Goal: Task Accomplishment & Management: Complete application form

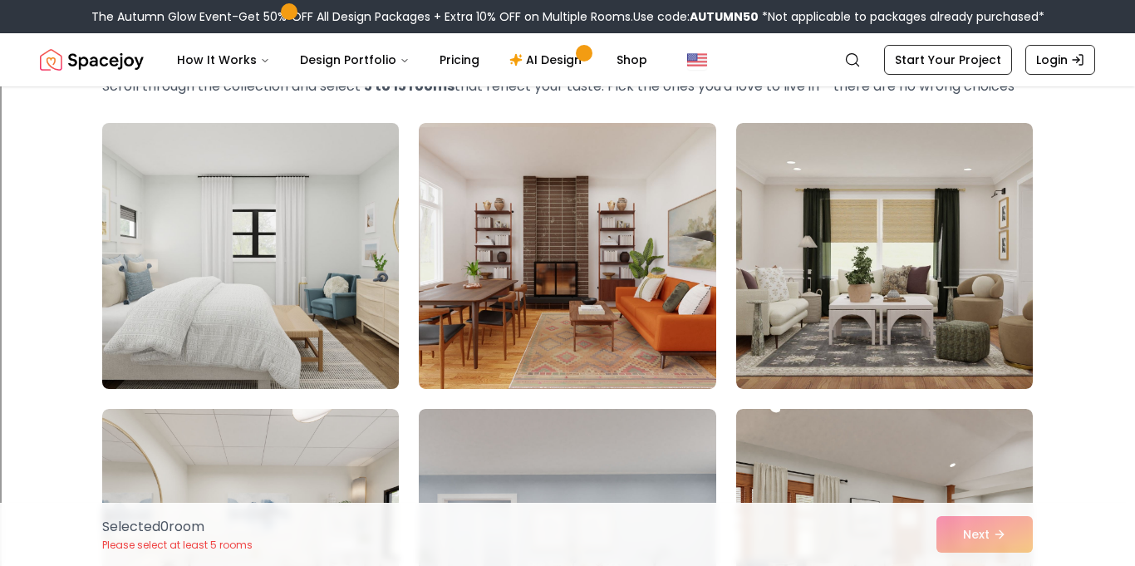
click at [311, 347] on img at bounding box center [251, 255] width 312 height 279
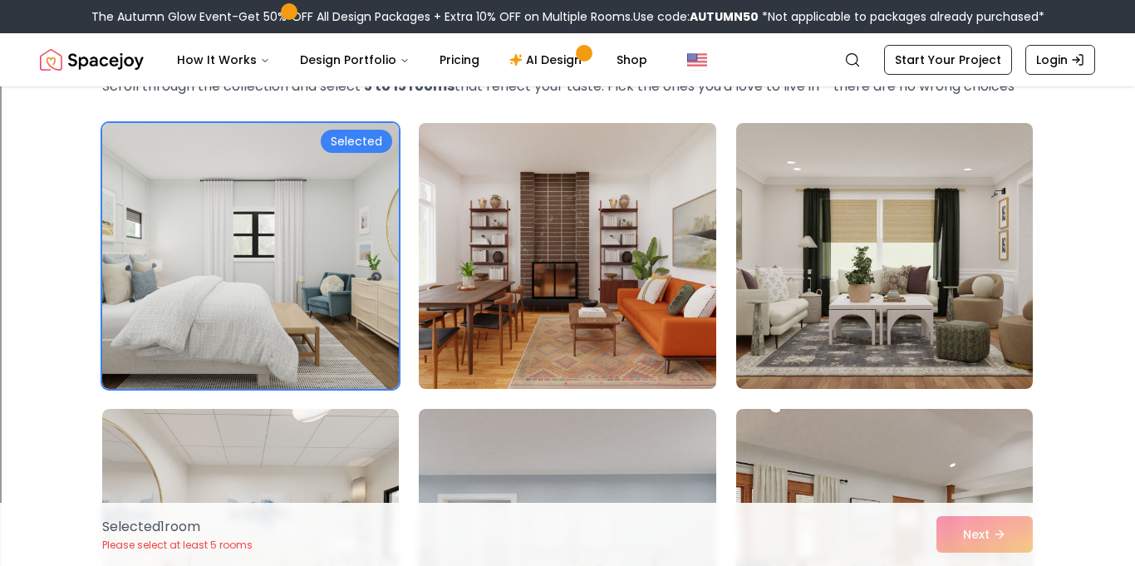
click at [565, 310] on img at bounding box center [567, 255] width 312 height 279
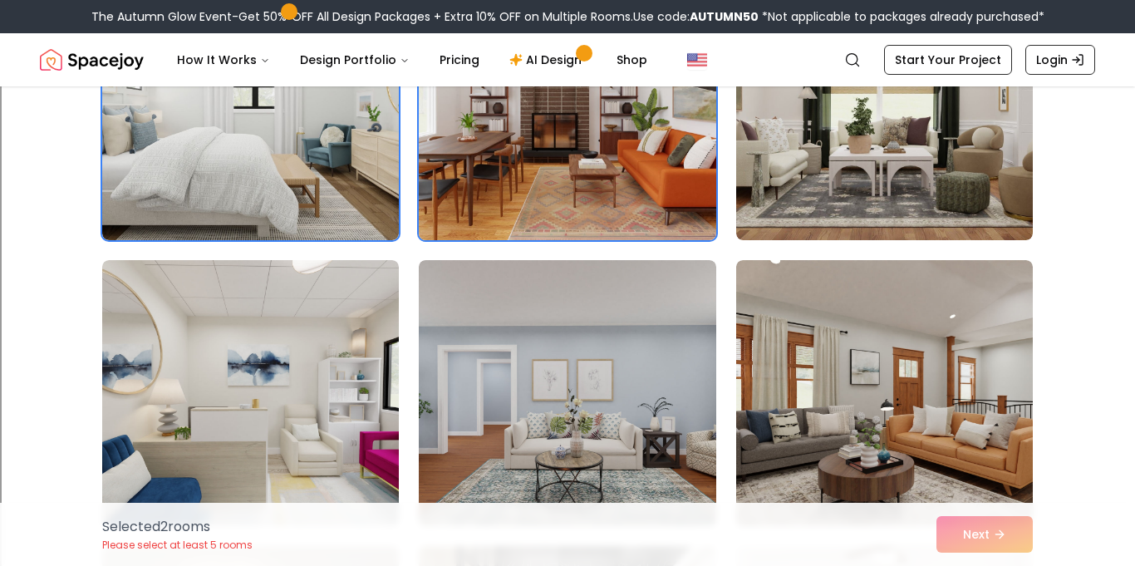
scroll to position [247, 0]
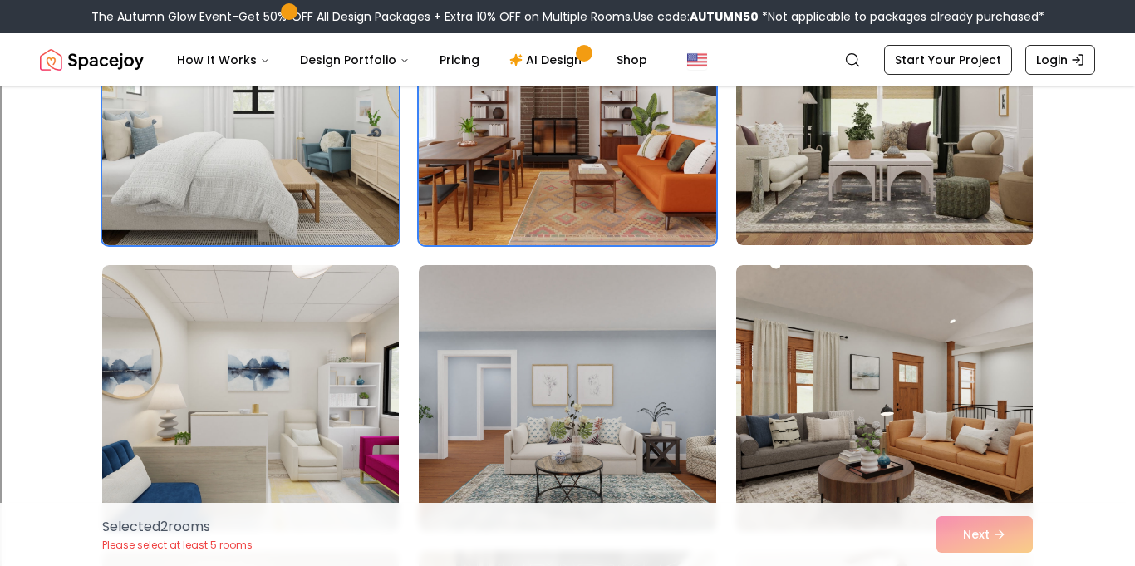
click at [642, 204] on img at bounding box center [567, 112] width 312 height 279
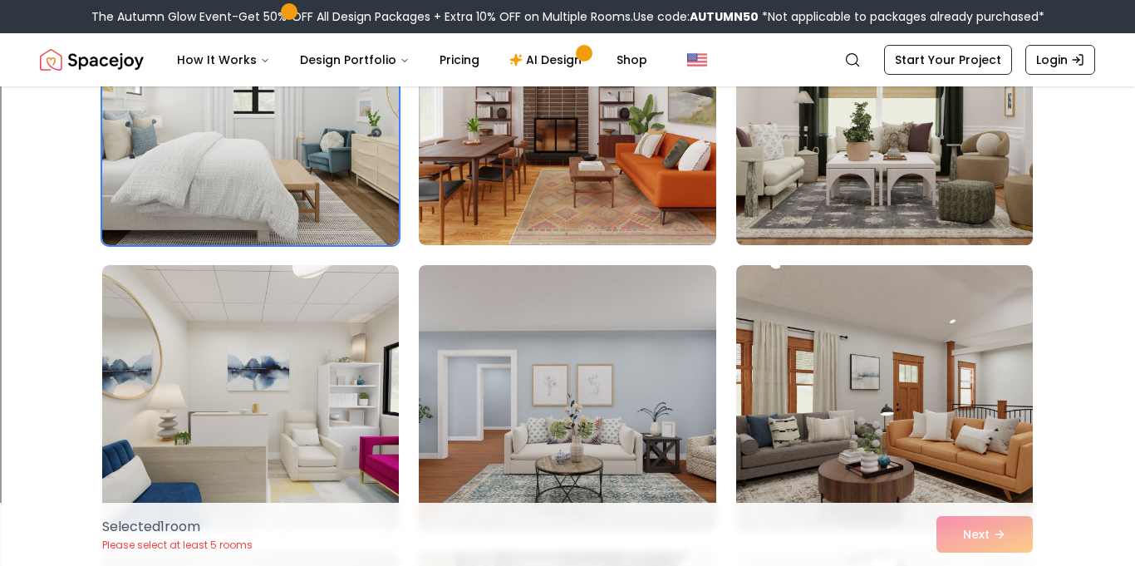
click at [776, 175] on img at bounding box center [885, 112] width 312 height 279
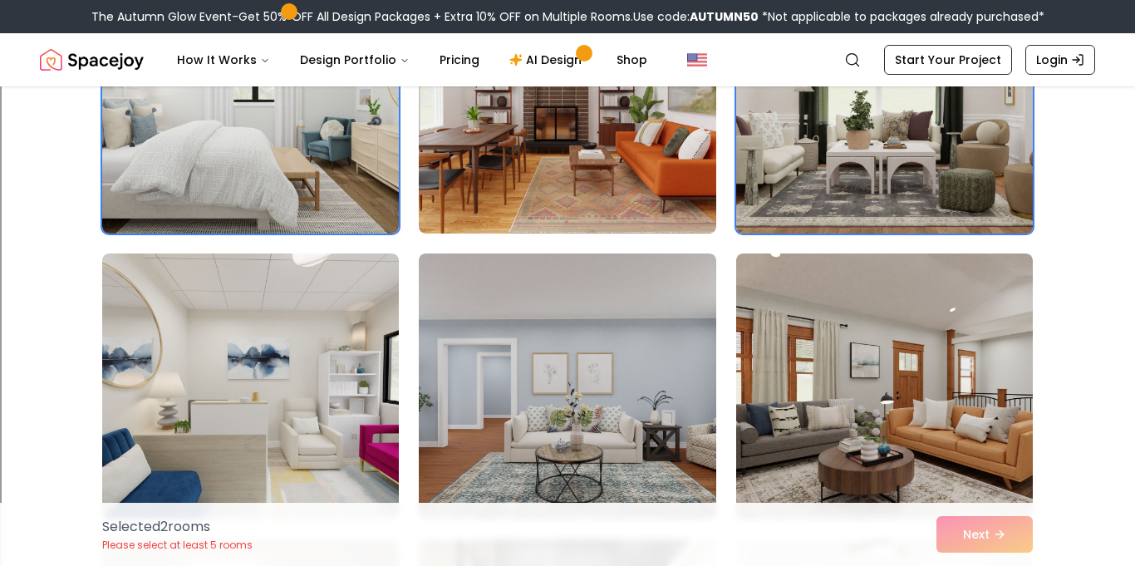
scroll to position [256, 0]
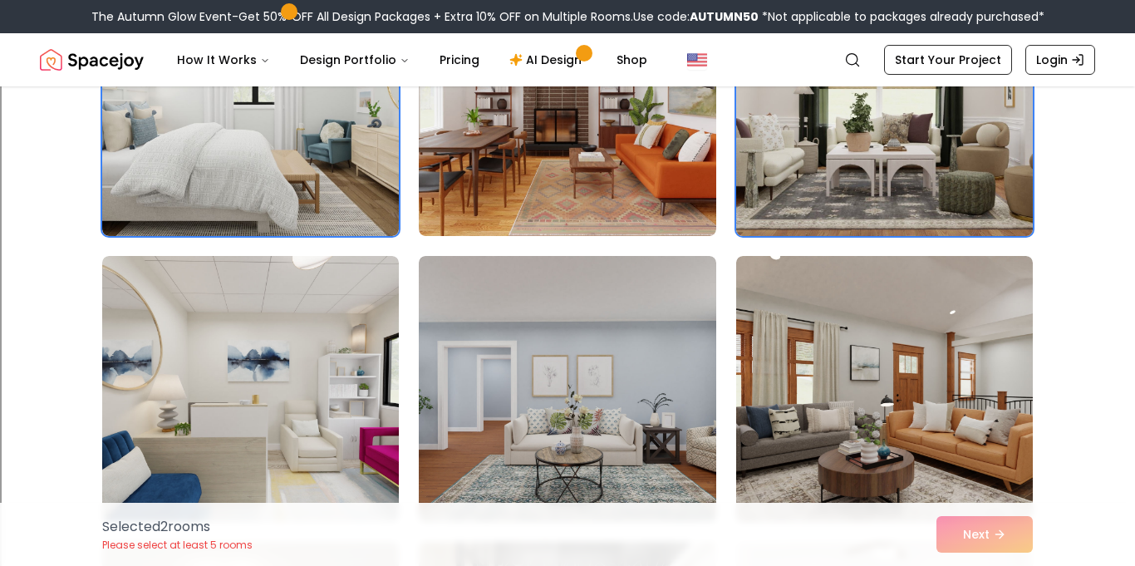
click at [841, 192] on img at bounding box center [885, 102] width 312 height 279
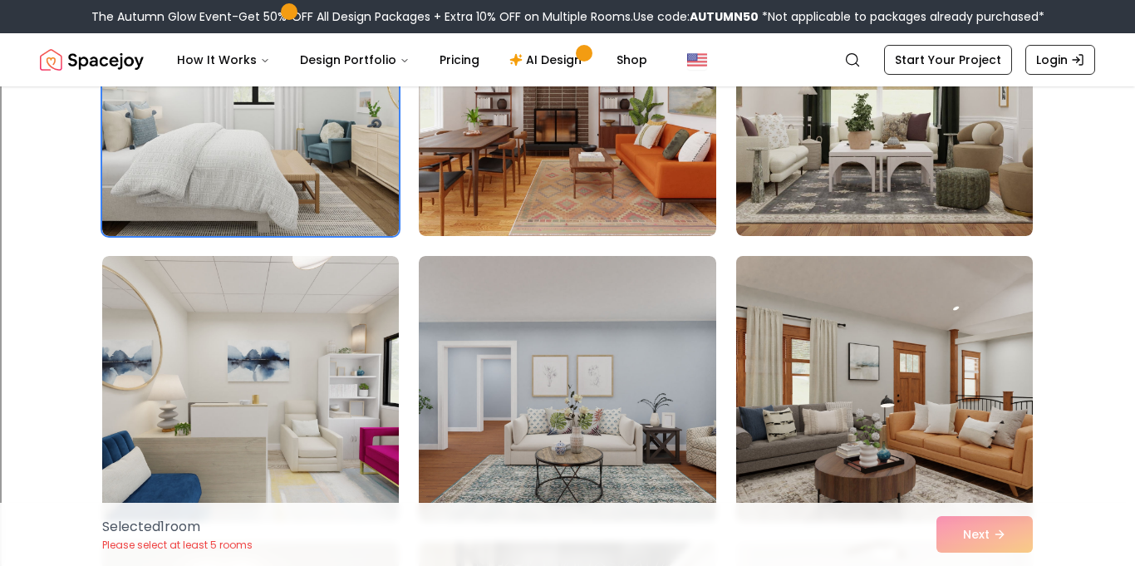
click at [792, 408] on img at bounding box center [885, 388] width 312 height 279
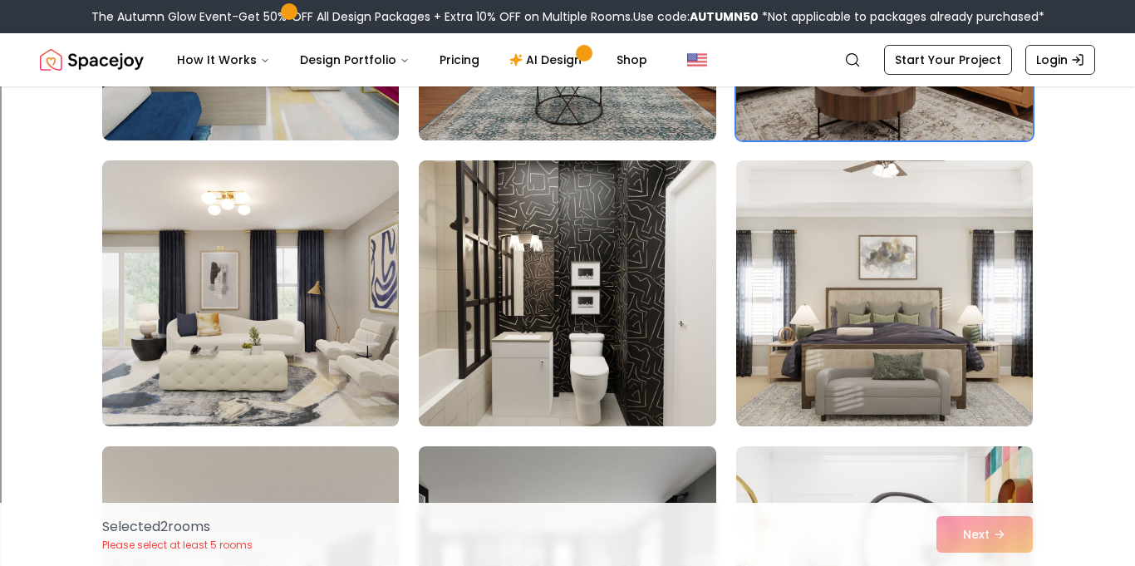
scroll to position [626, 0]
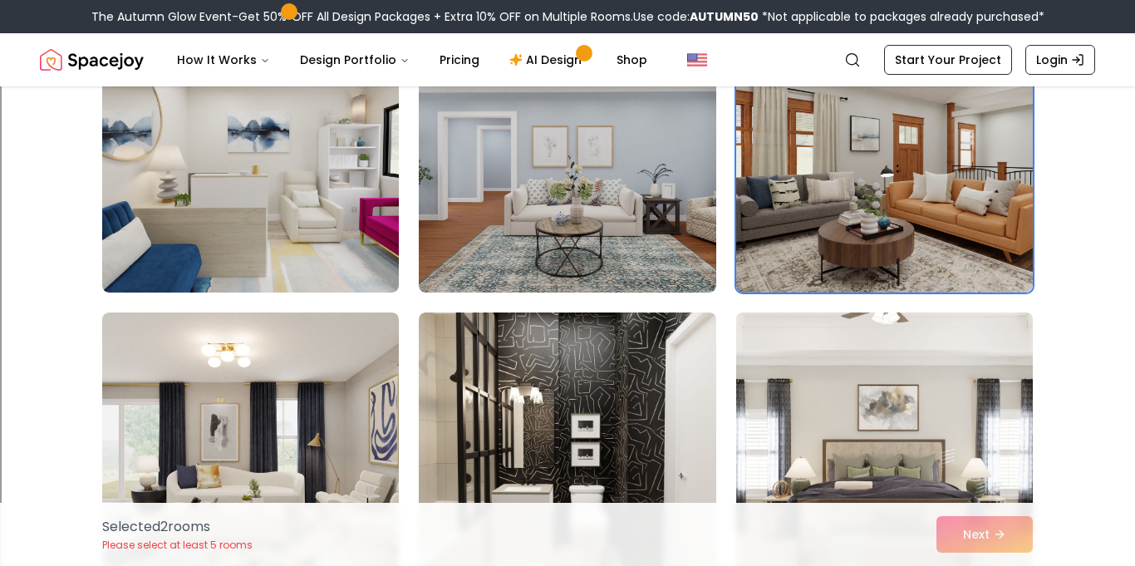
click at [787, 400] on img at bounding box center [885, 445] width 312 height 279
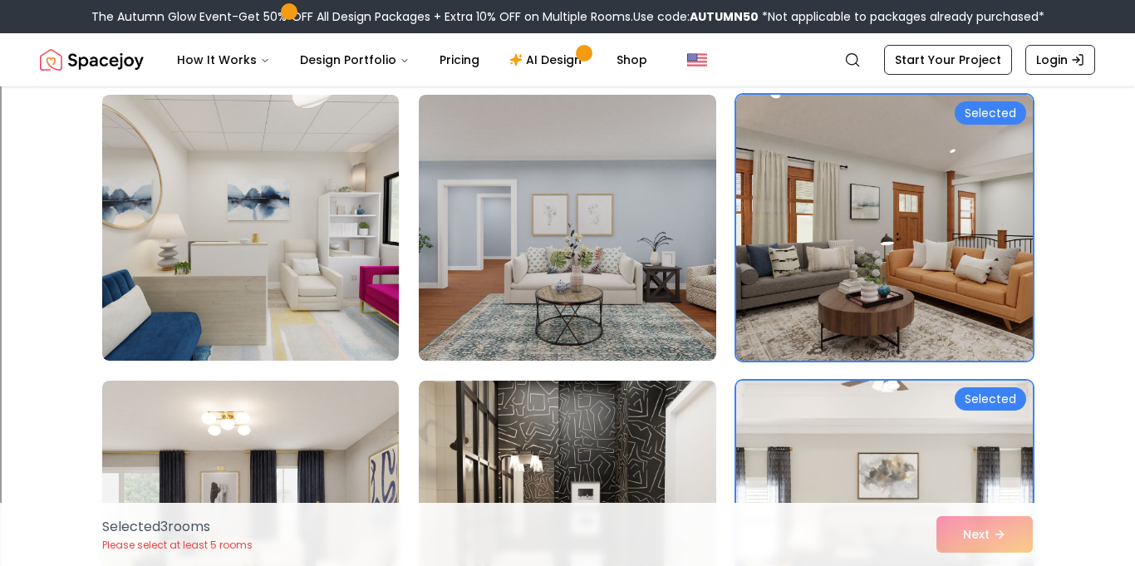
scroll to position [405, 0]
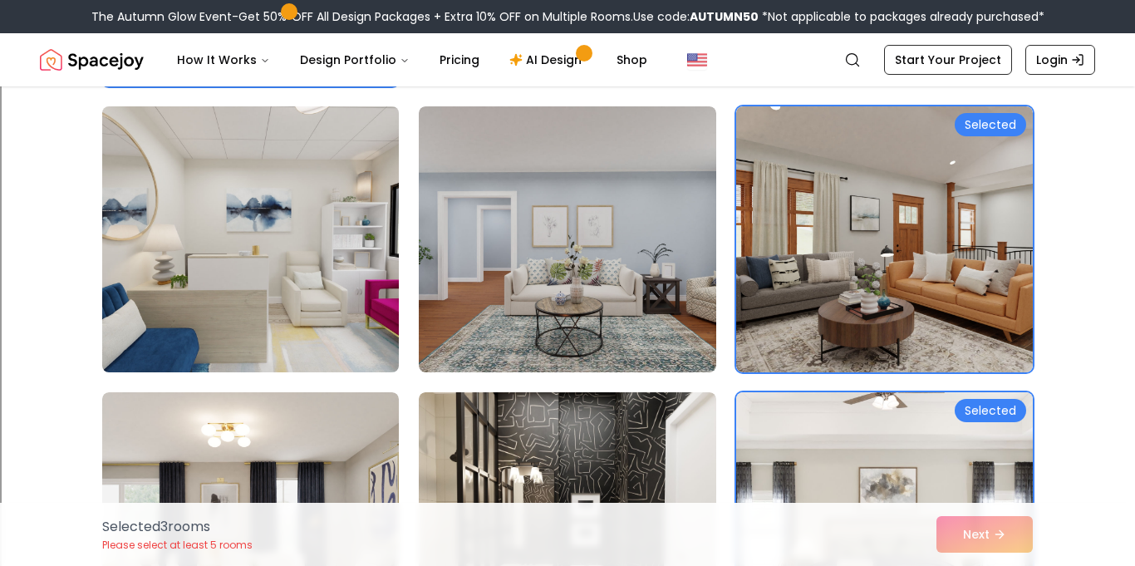
click at [316, 327] on img at bounding box center [251, 239] width 312 height 279
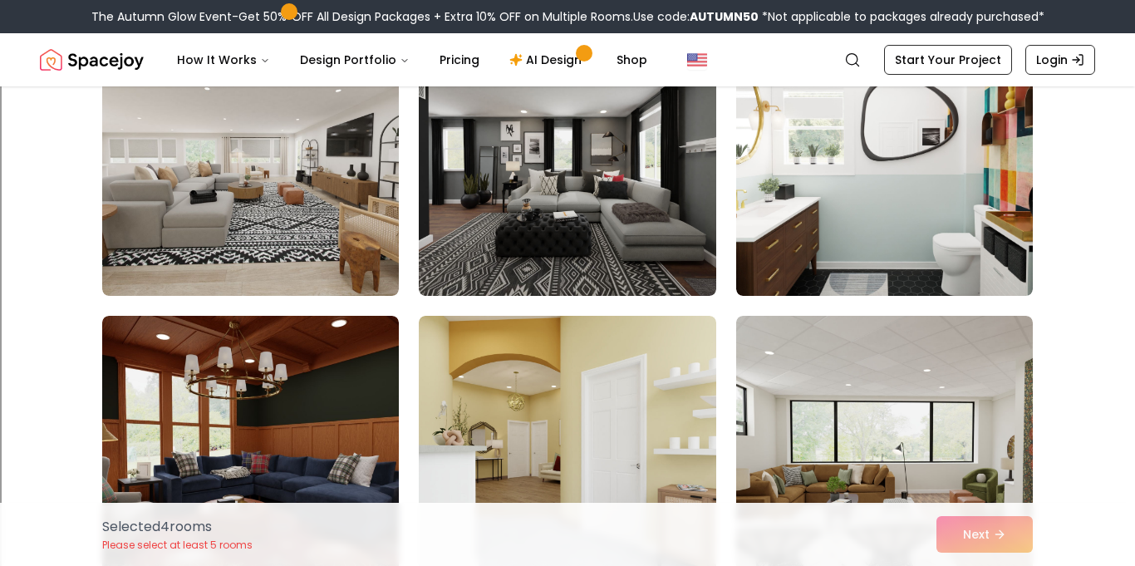
scroll to position [1056, 0]
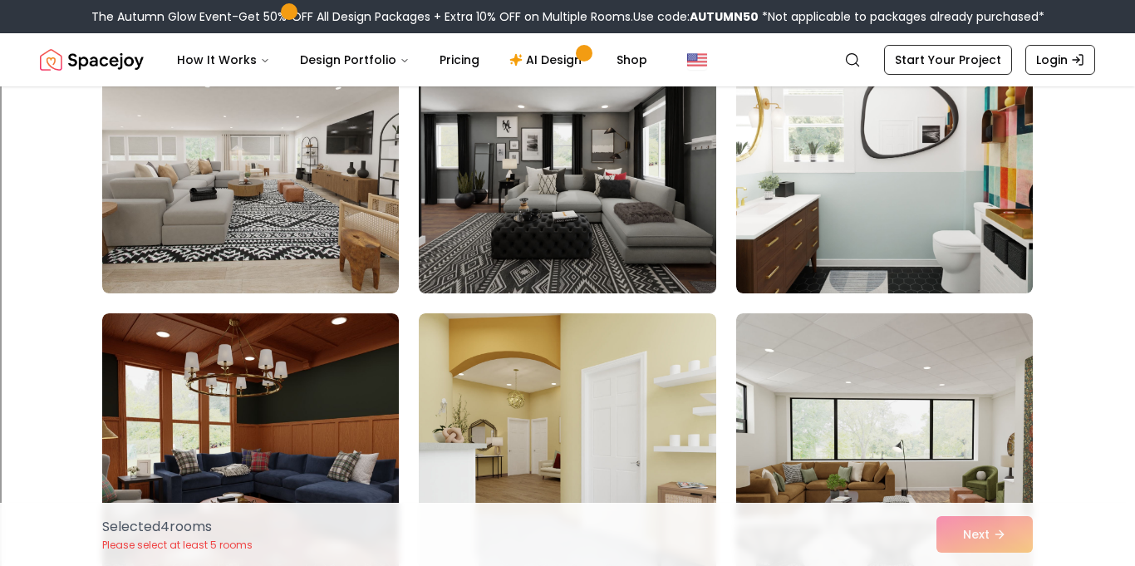
click at [539, 242] on img at bounding box center [567, 160] width 312 height 279
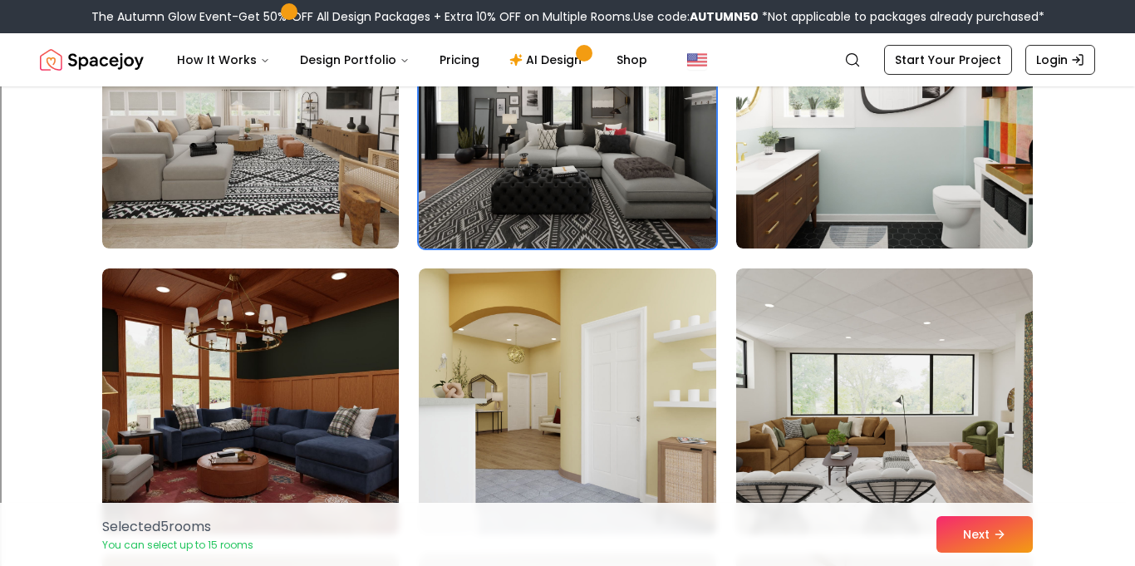
scroll to position [1126, 0]
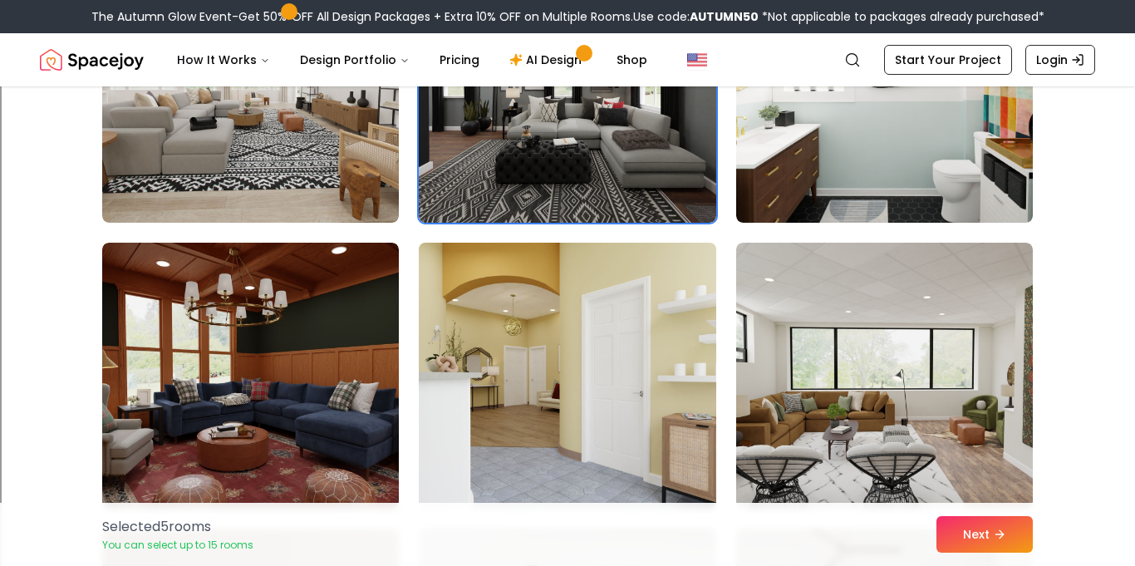
click at [610, 346] on img at bounding box center [567, 375] width 312 height 279
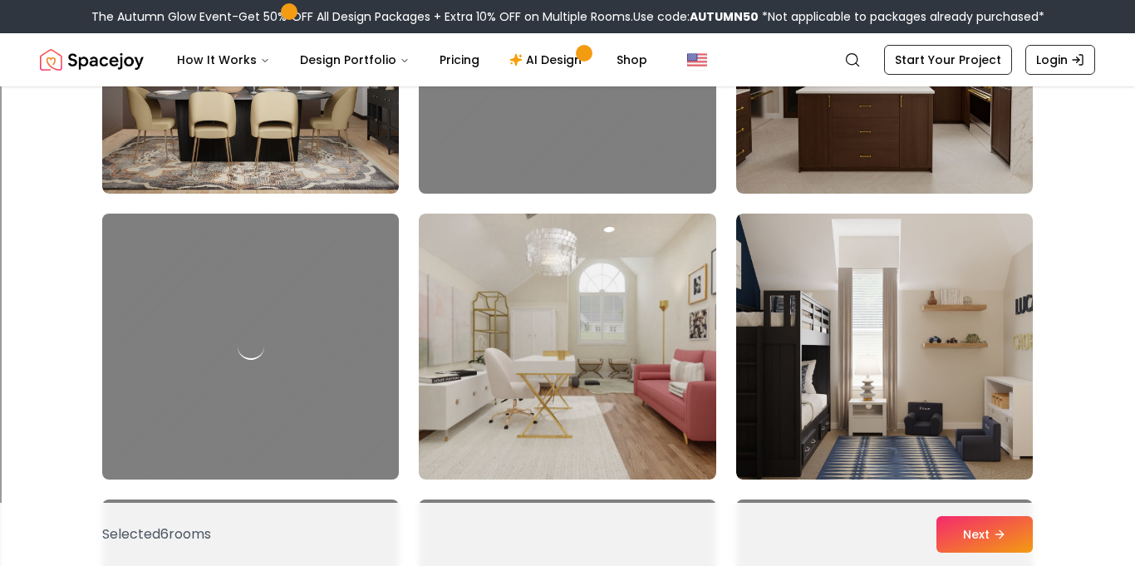
scroll to position [3158, 0]
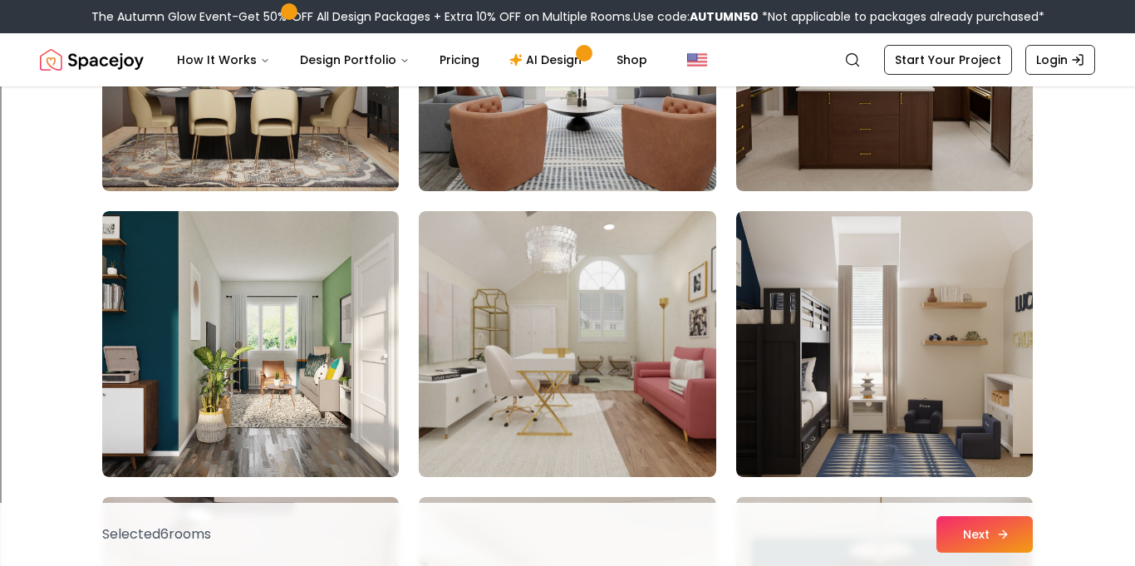
click at [949, 541] on button "Next" at bounding box center [984, 534] width 96 height 37
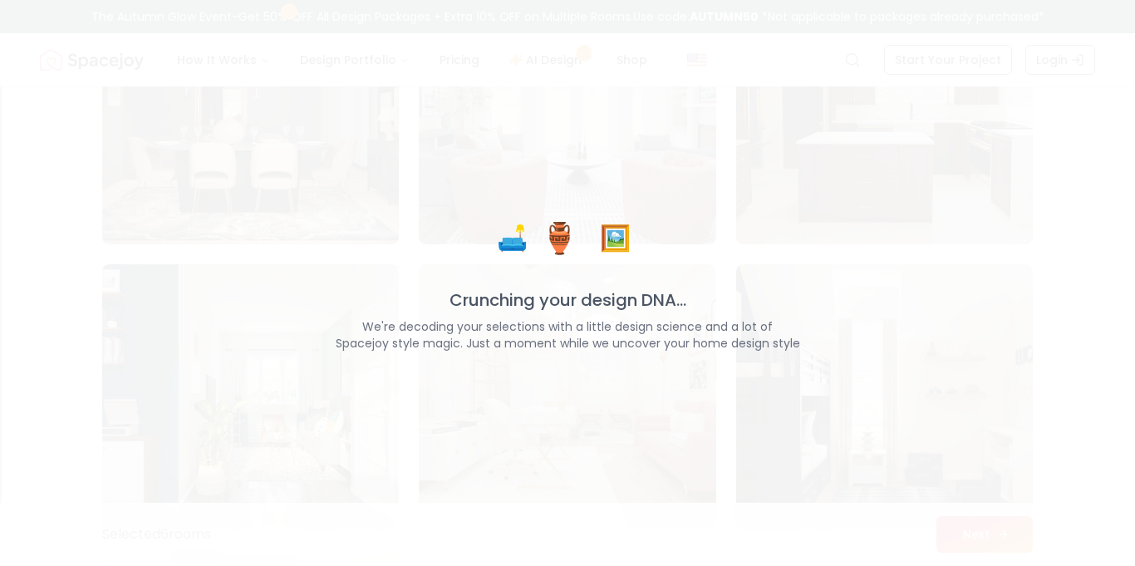
scroll to position [3212, 0]
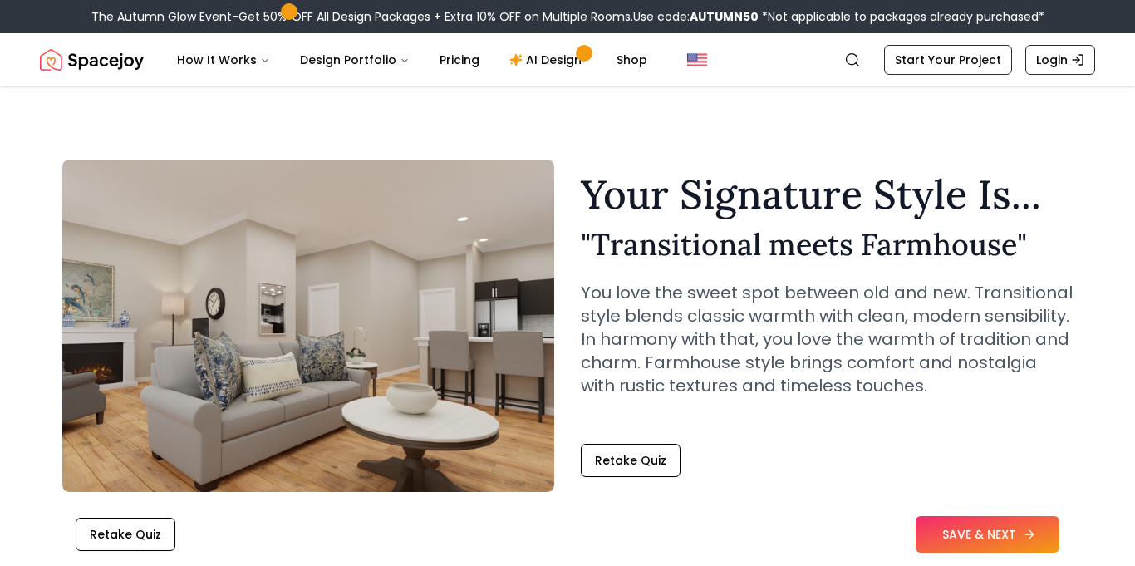
click at [1002, 540] on button "SAVE & NEXT" at bounding box center [987, 534] width 144 height 37
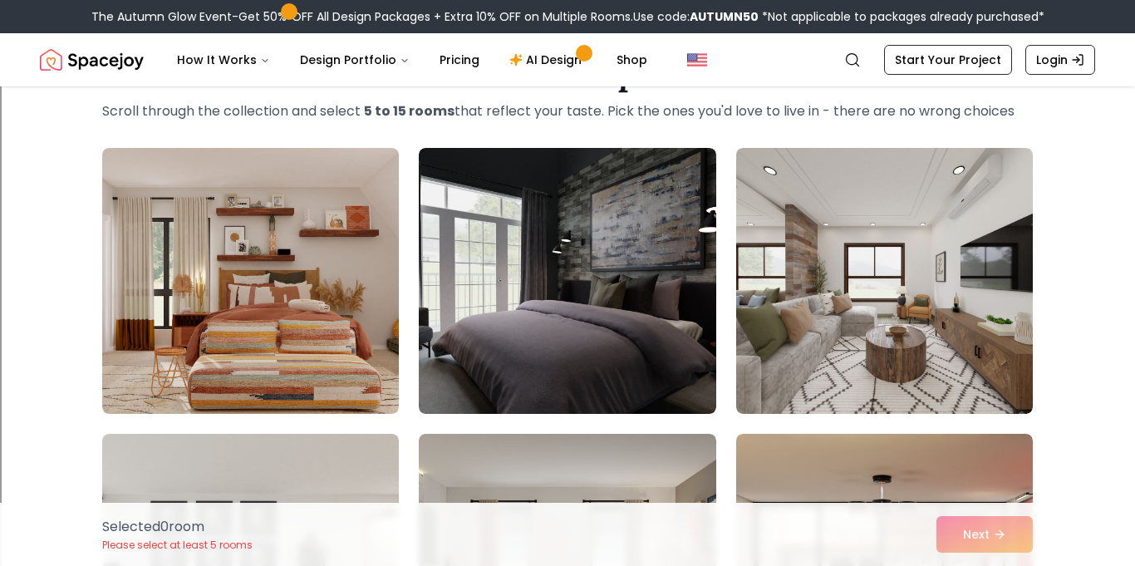
scroll to position [79, 0]
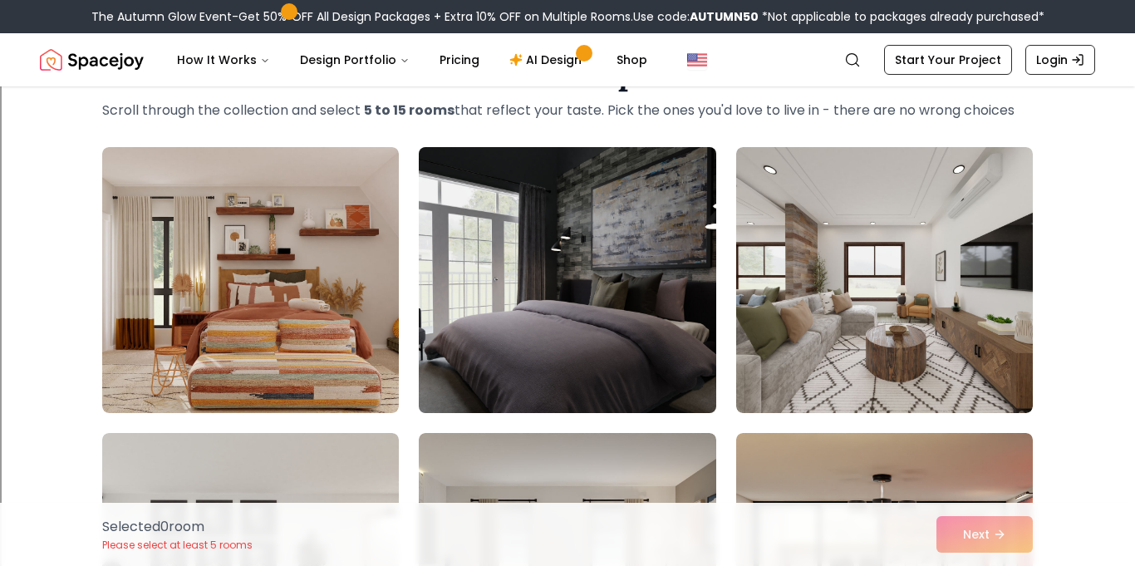
click at [590, 371] on img at bounding box center [567, 279] width 312 height 279
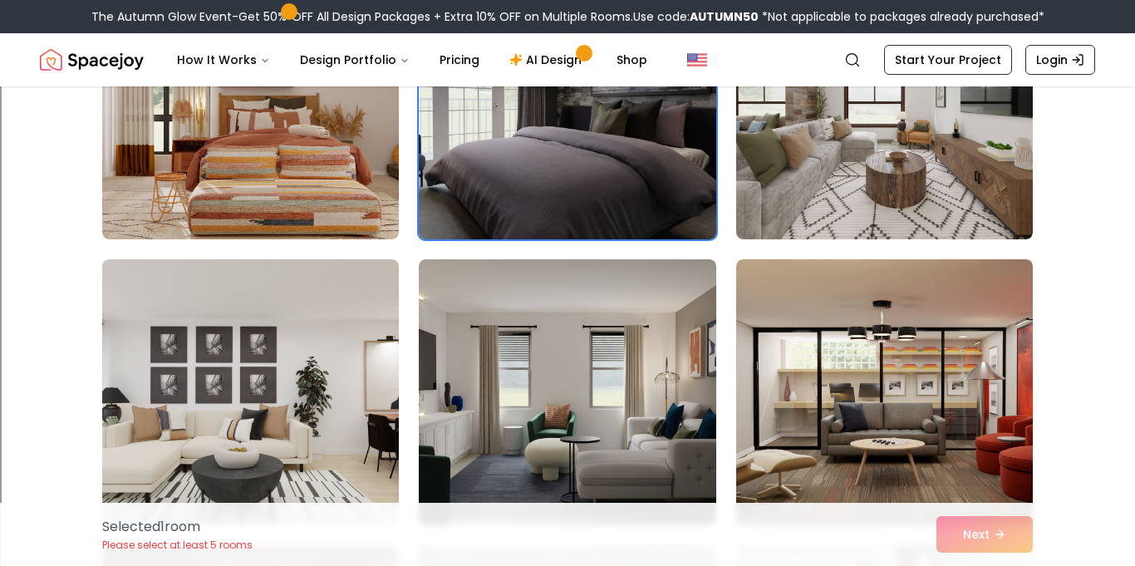
scroll to position [250, 0]
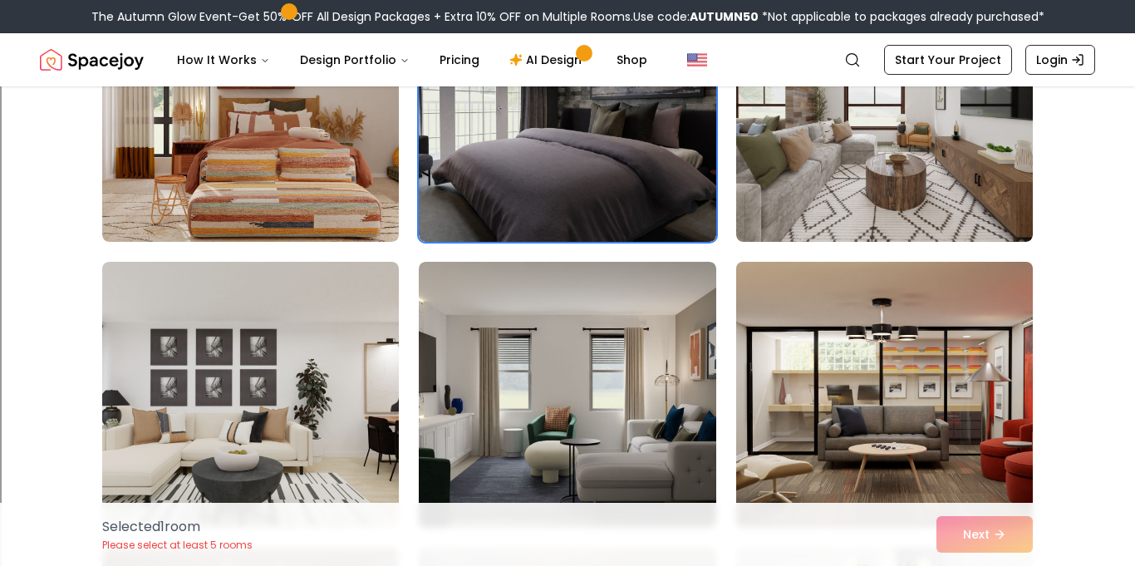
click at [785, 432] on img at bounding box center [885, 394] width 312 height 279
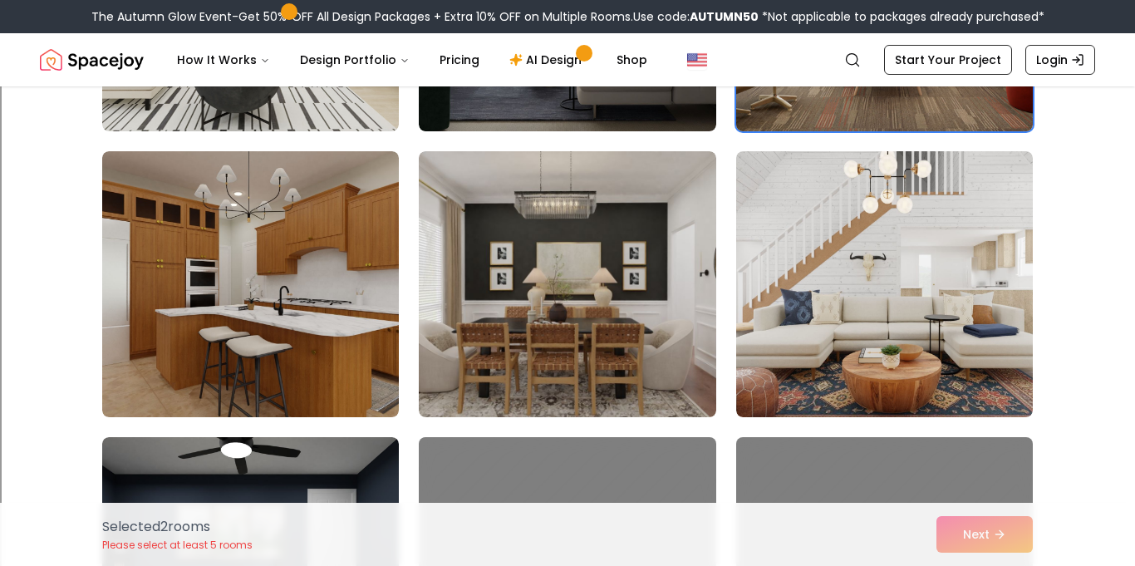
scroll to position [667, 0]
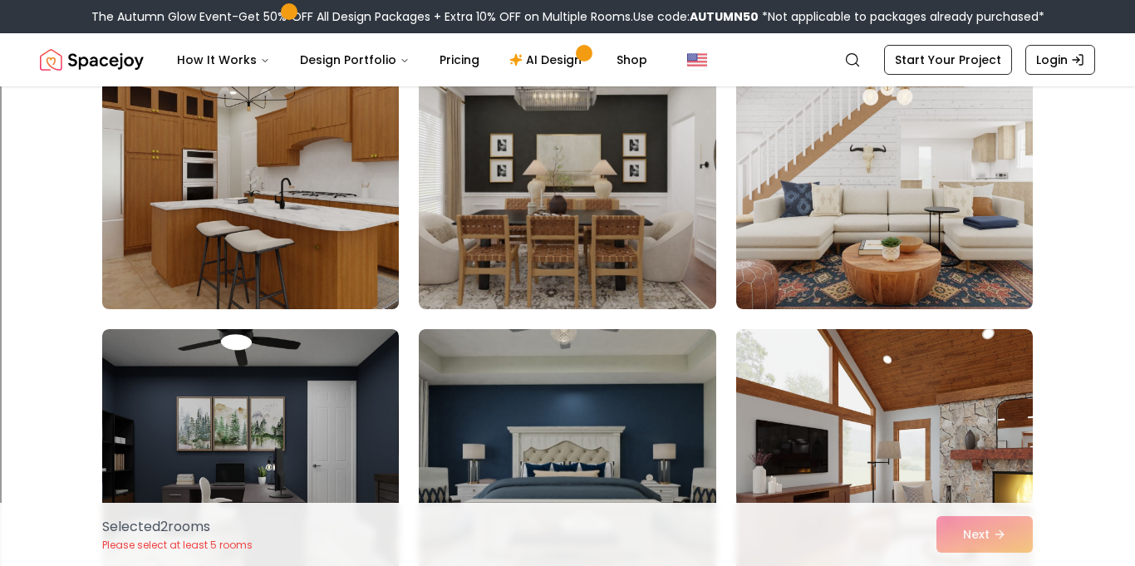
click at [297, 269] on img at bounding box center [251, 176] width 312 height 279
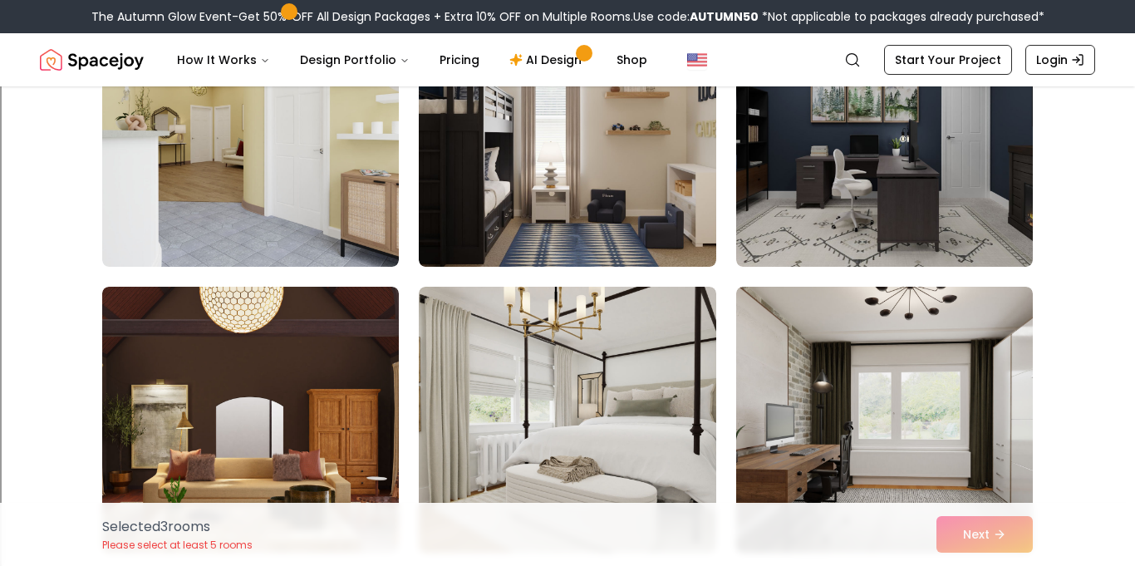
scroll to position [2799, 0]
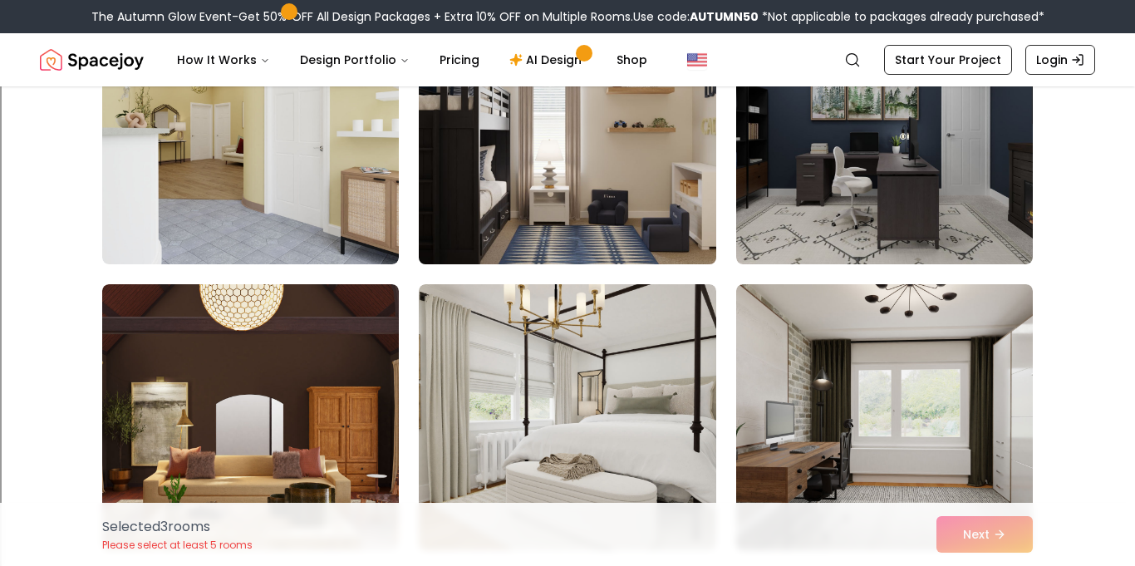
click at [647, 234] on img at bounding box center [567, 131] width 312 height 279
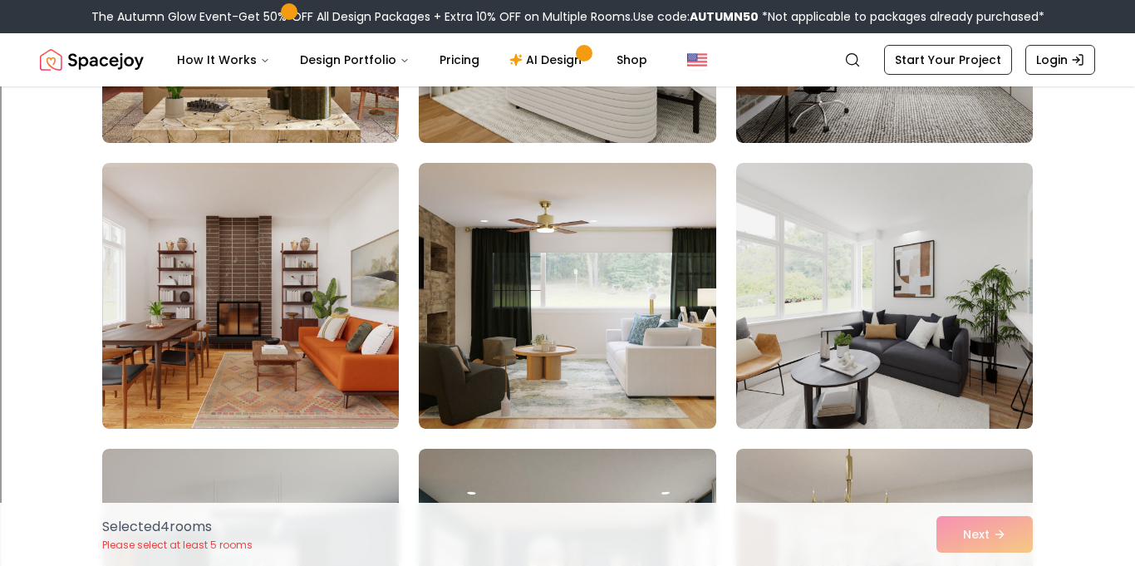
scroll to position [3209, 0]
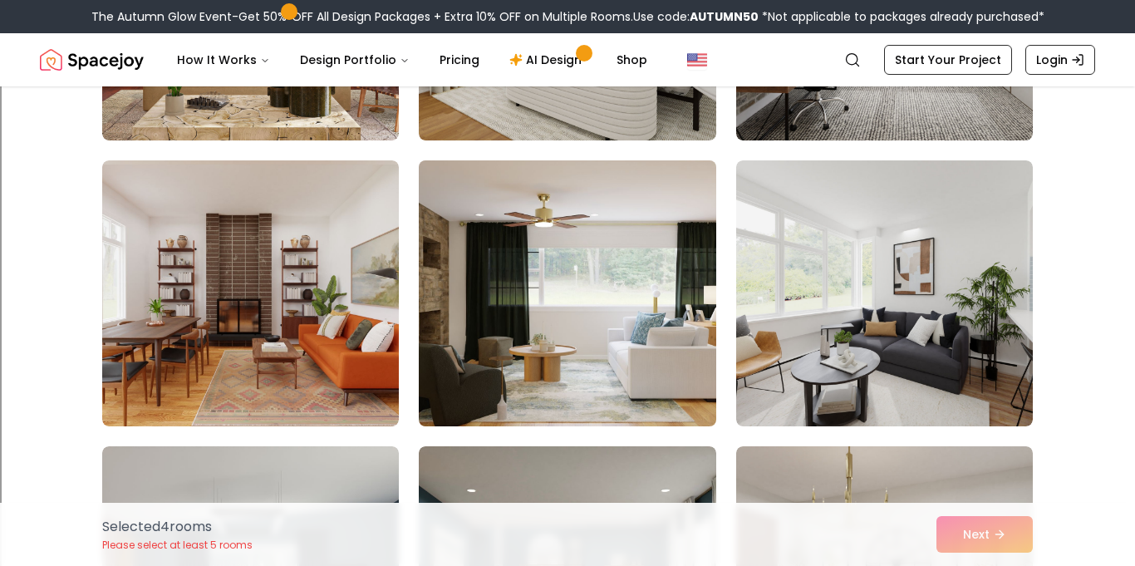
click at [660, 385] on img at bounding box center [567, 293] width 312 height 279
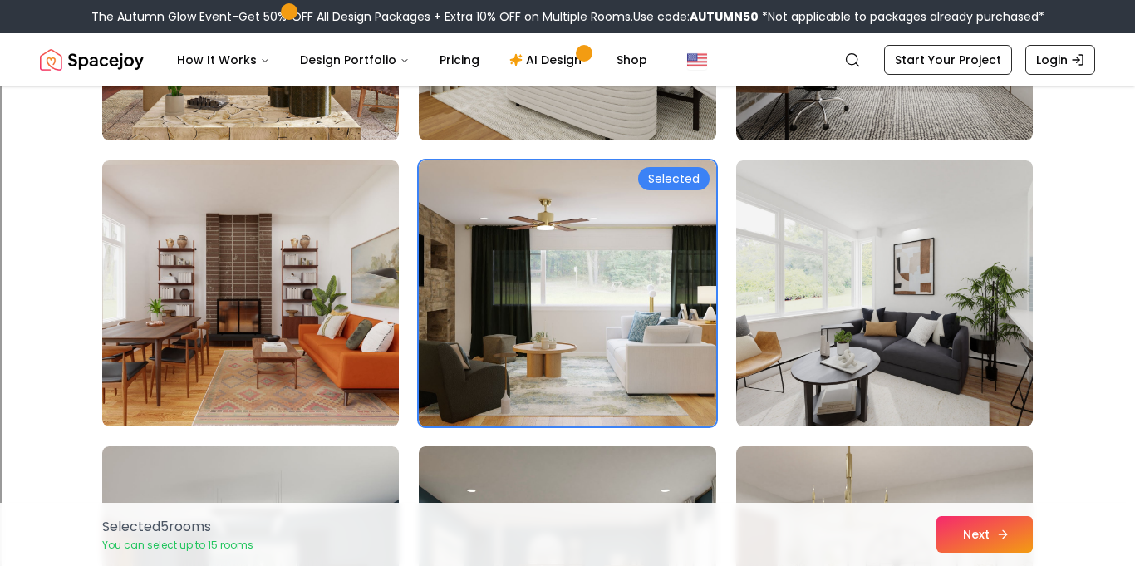
click at [965, 537] on button "Next" at bounding box center [984, 534] width 96 height 37
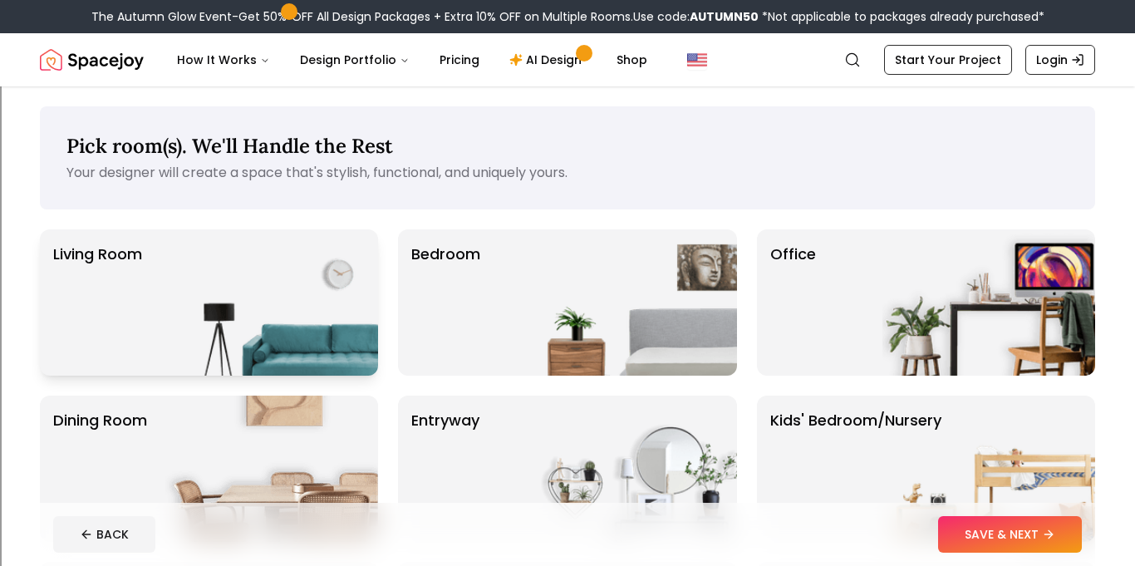
click at [332, 318] on img at bounding box center [271, 302] width 213 height 146
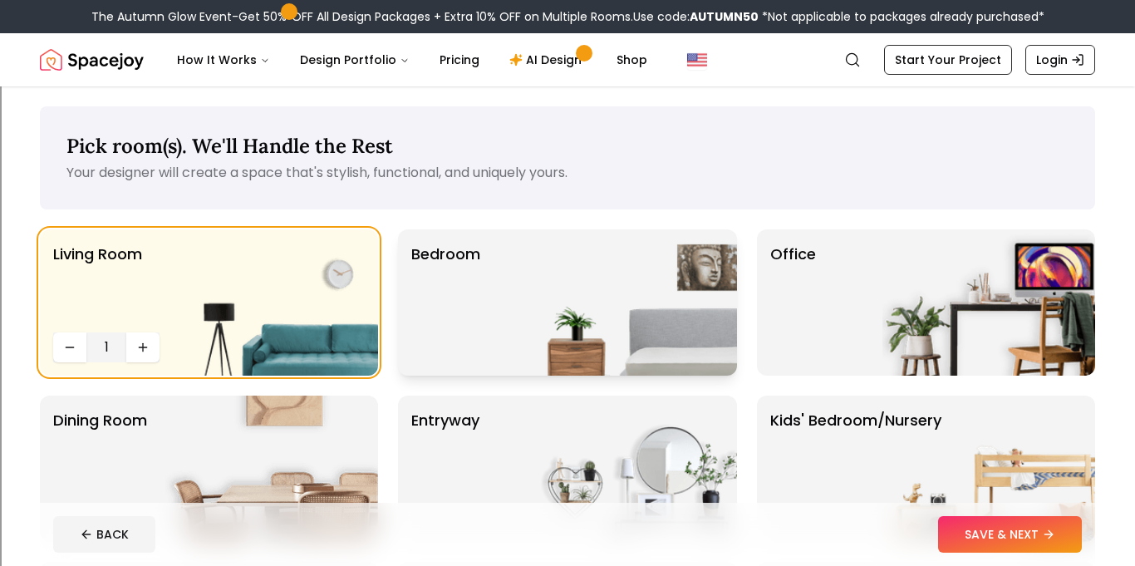
click at [500, 335] on div "Bedroom" at bounding box center [567, 302] width 338 height 146
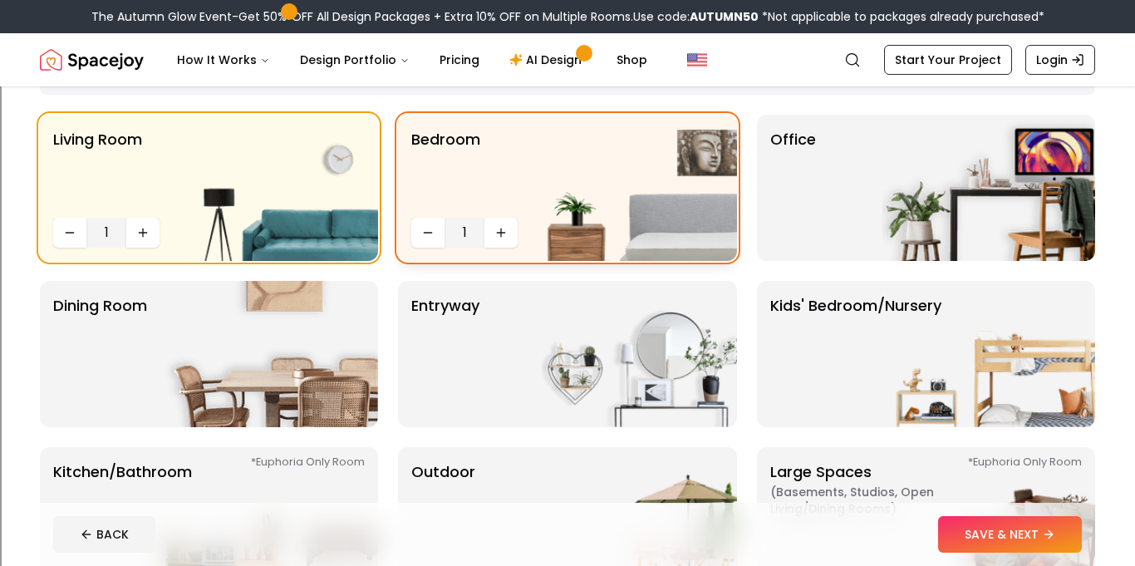
scroll to position [118, 0]
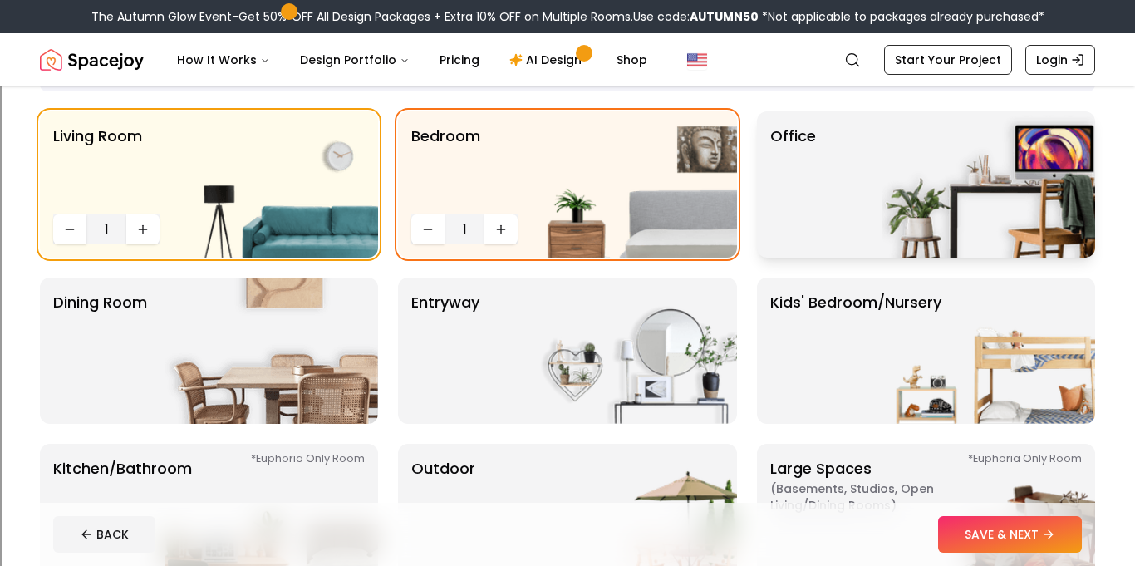
click at [811, 178] on p "Office" at bounding box center [793, 185] width 46 height 120
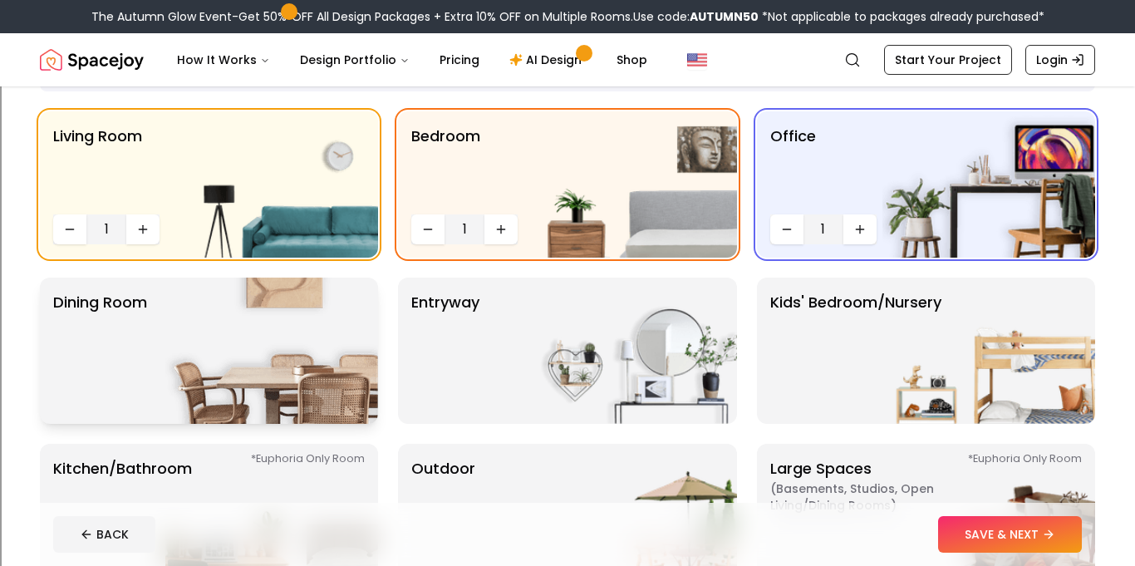
click at [284, 370] on img at bounding box center [271, 350] width 213 height 146
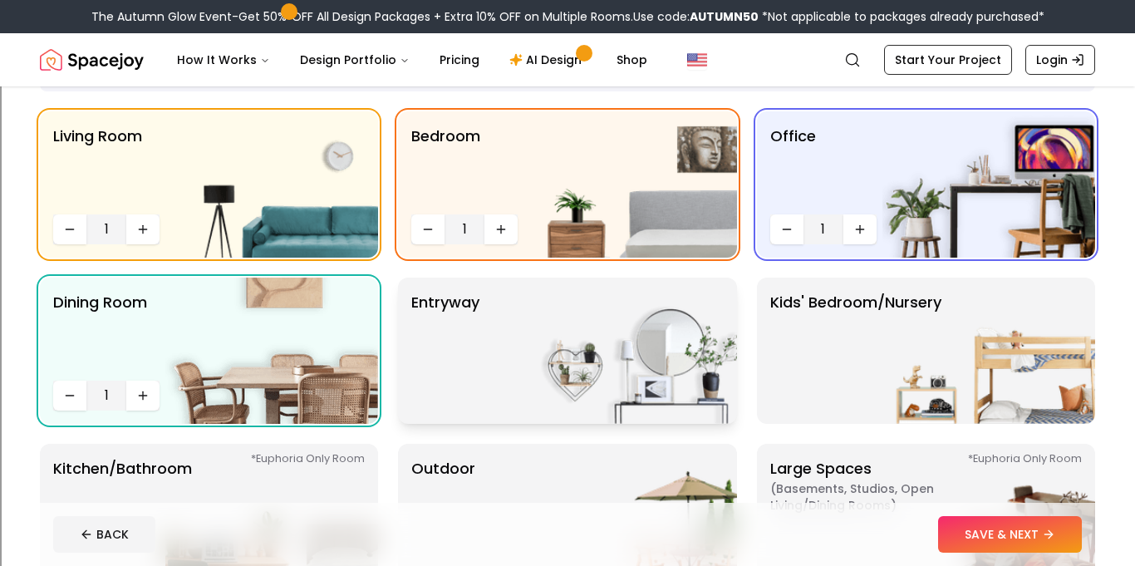
click at [537, 364] on img at bounding box center [630, 350] width 213 height 146
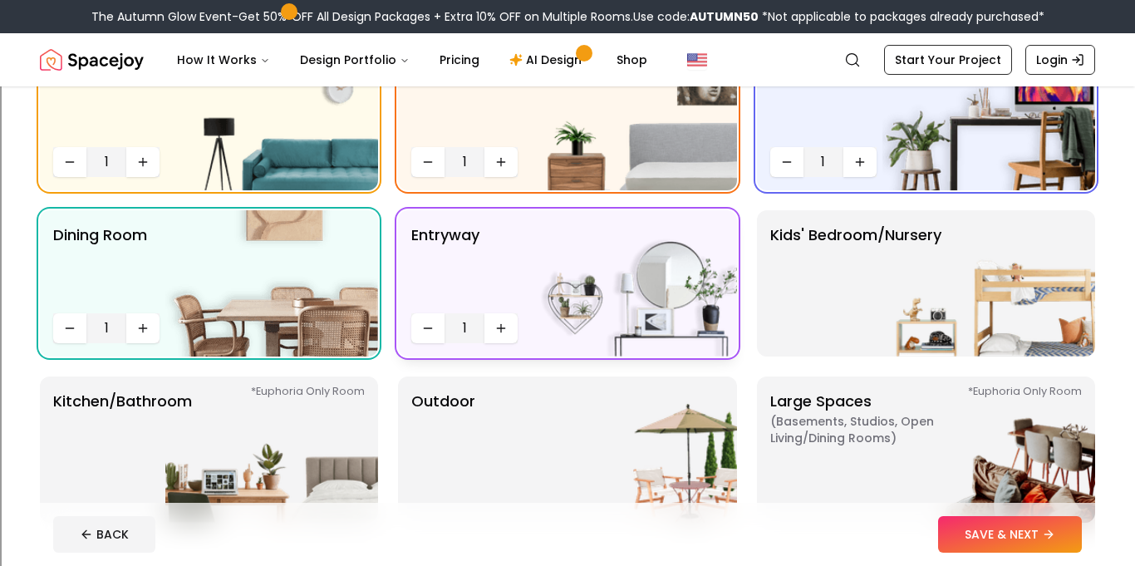
scroll to position [241, 0]
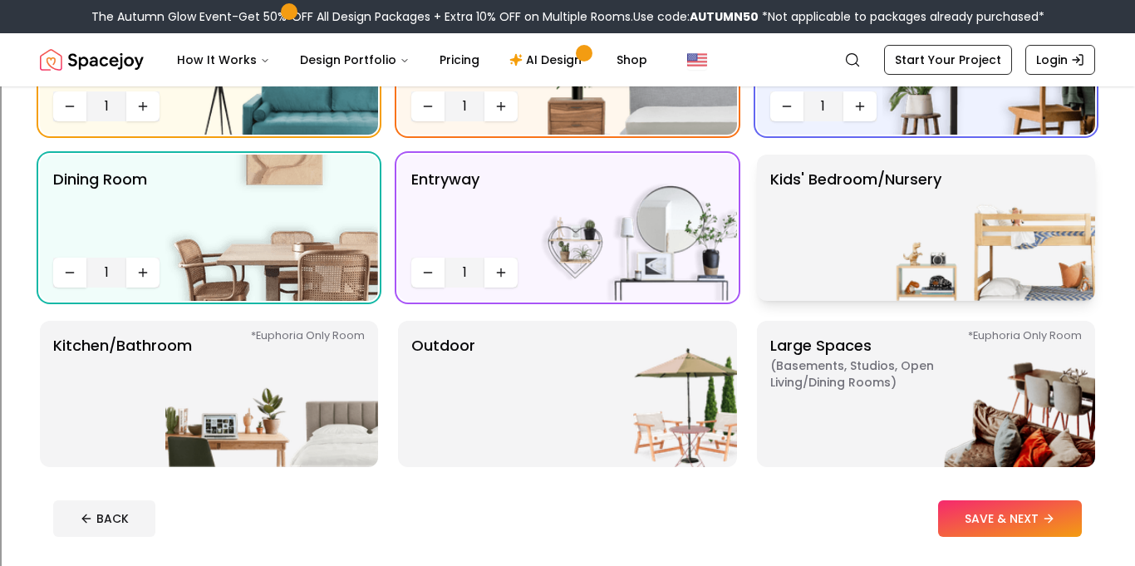
click at [981, 219] on img at bounding box center [988, 228] width 213 height 146
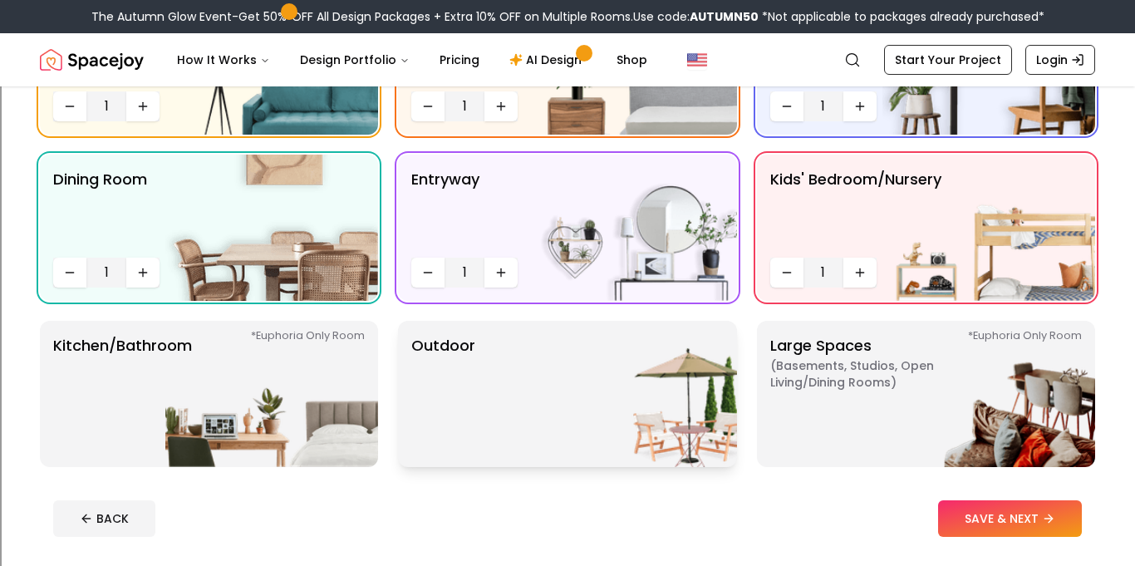
click at [597, 423] on img at bounding box center [630, 394] width 213 height 146
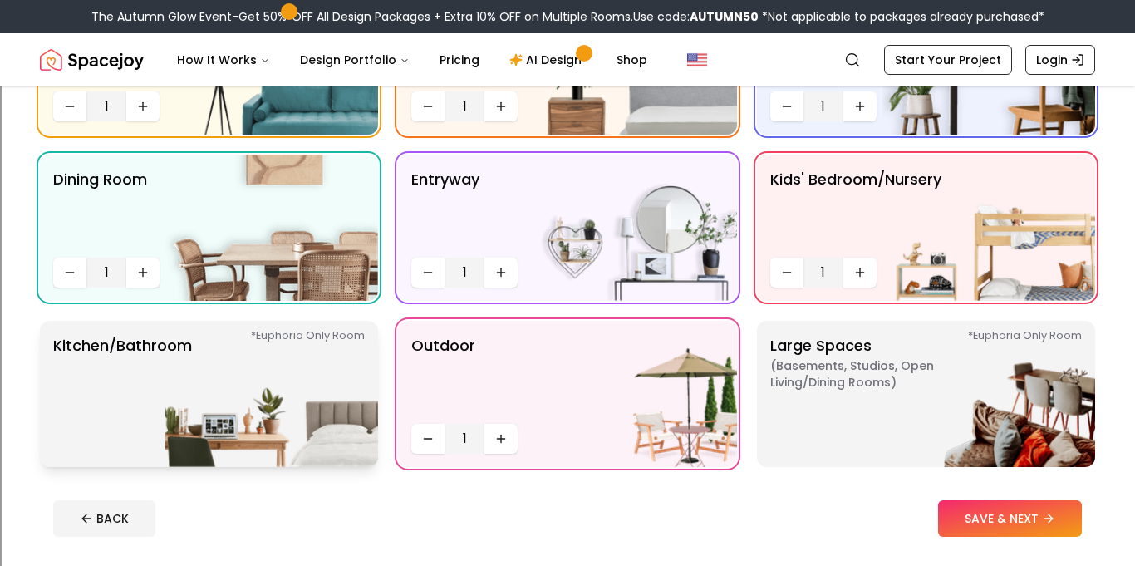
click at [317, 415] on img at bounding box center [271, 394] width 213 height 146
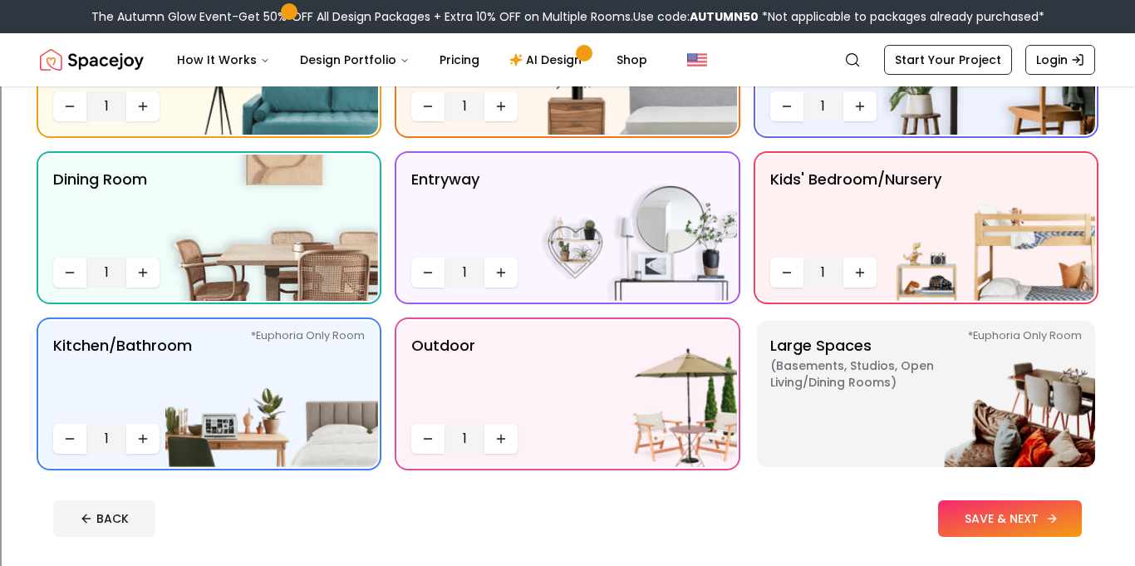
click at [969, 529] on button "SAVE & NEXT" at bounding box center [1010, 518] width 144 height 37
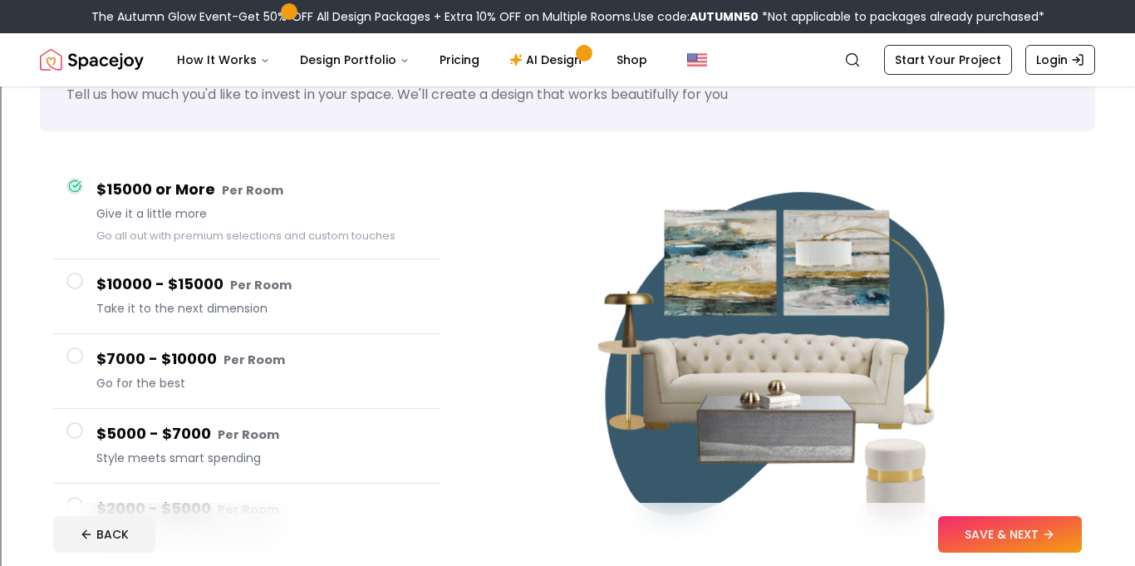
scroll to position [79, 0]
click at [1015, 547] on button "SAVE & NEXT" at bounding box center [1010, 534] width 144 height 37
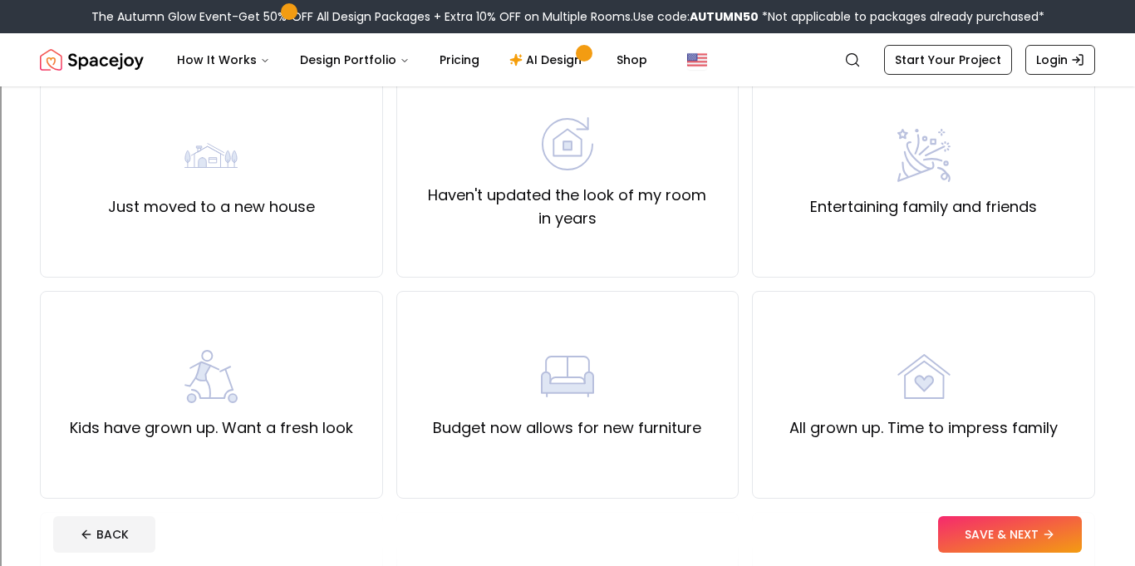
scroll to position [162, 0]
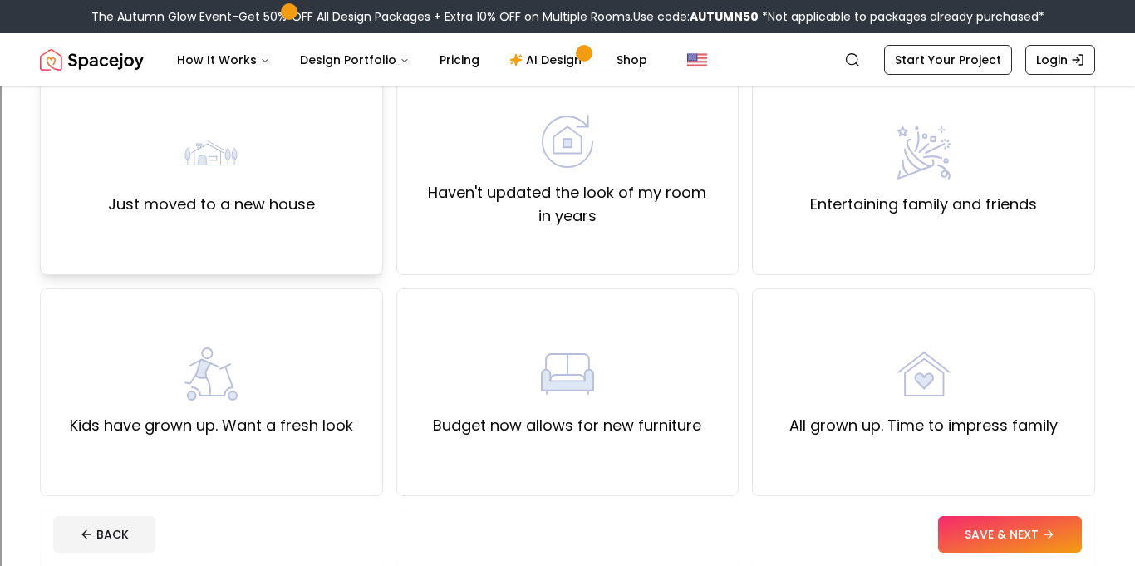
click at [344, 228] on div "Just moved to a new house" at bounding box center [211, 171] width 343 height 208
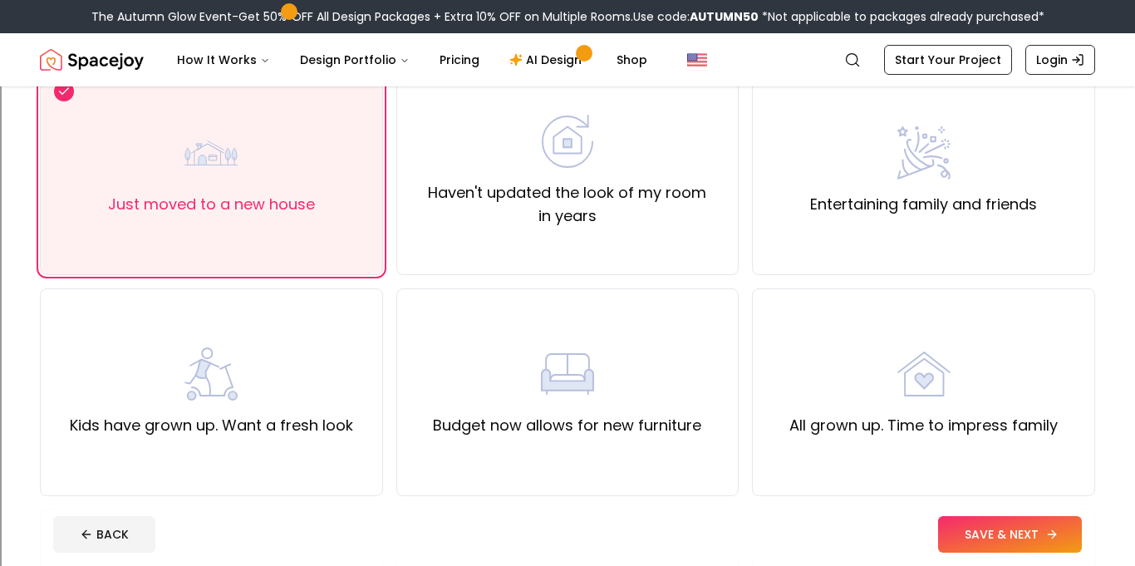
click at [995, 537] on button "SAVE & NEXT" at bounding box center [1010, 534] width 144 height 37
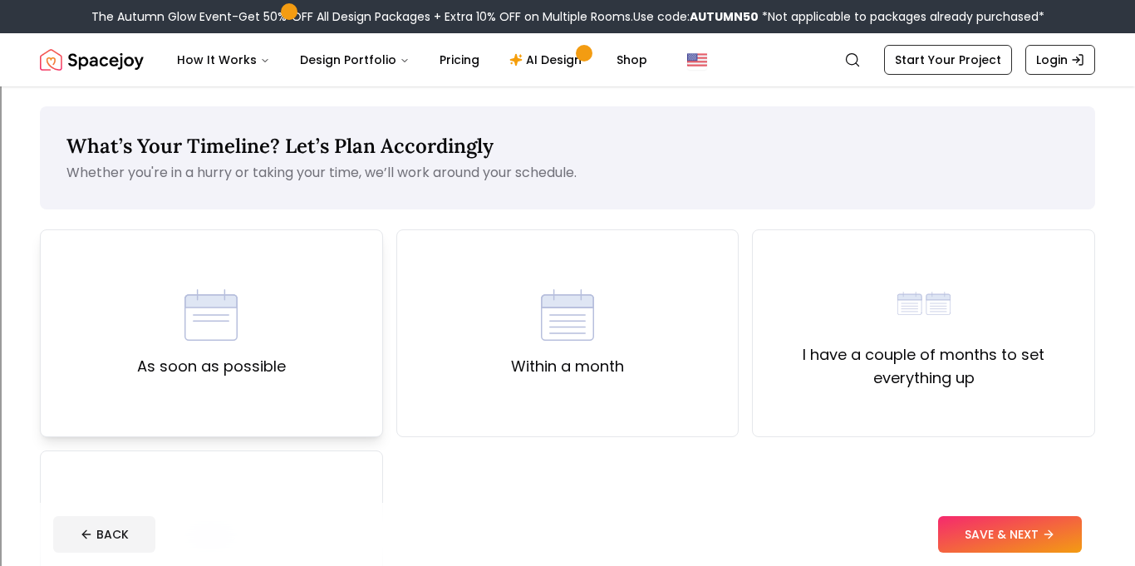
click at [331, 360] on div "As soon as possible" at bounding box center [211, 333] width 343 height 208
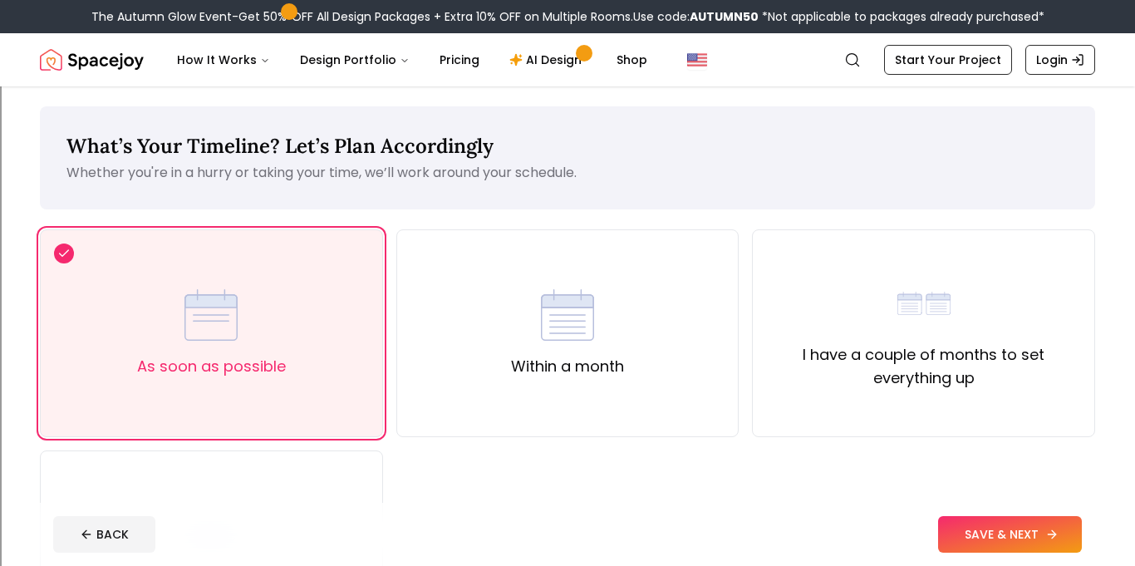
click at [1011, 532] on button "SAVE & NEXT" at bounding box center [1010, 534] width 144 height 37
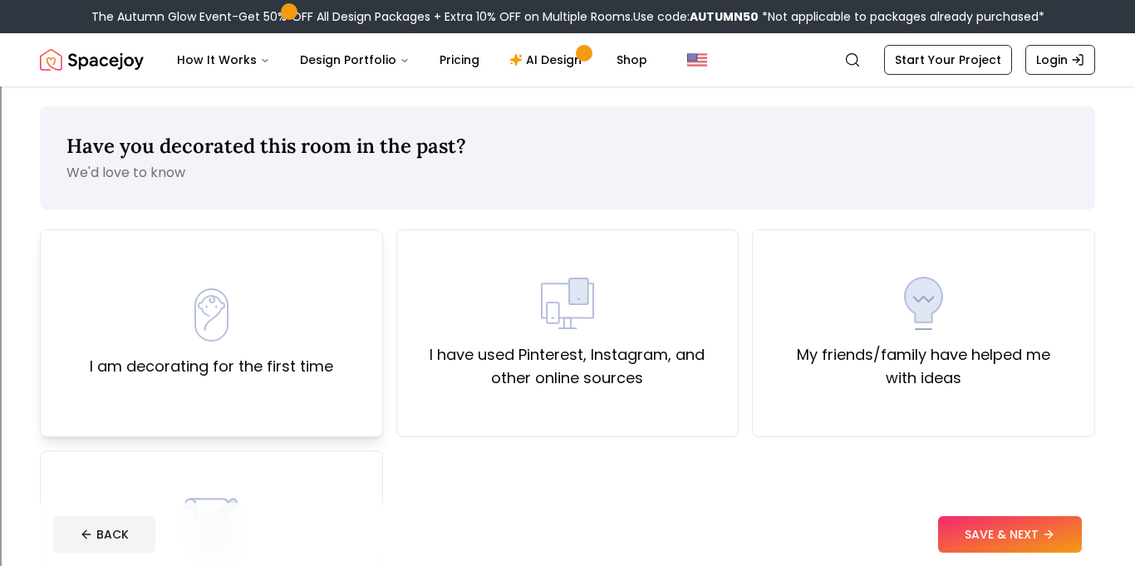
click at [322, 380] on div "I am decorating for the first time" at bounding box center [211, 333] width 343 height 208
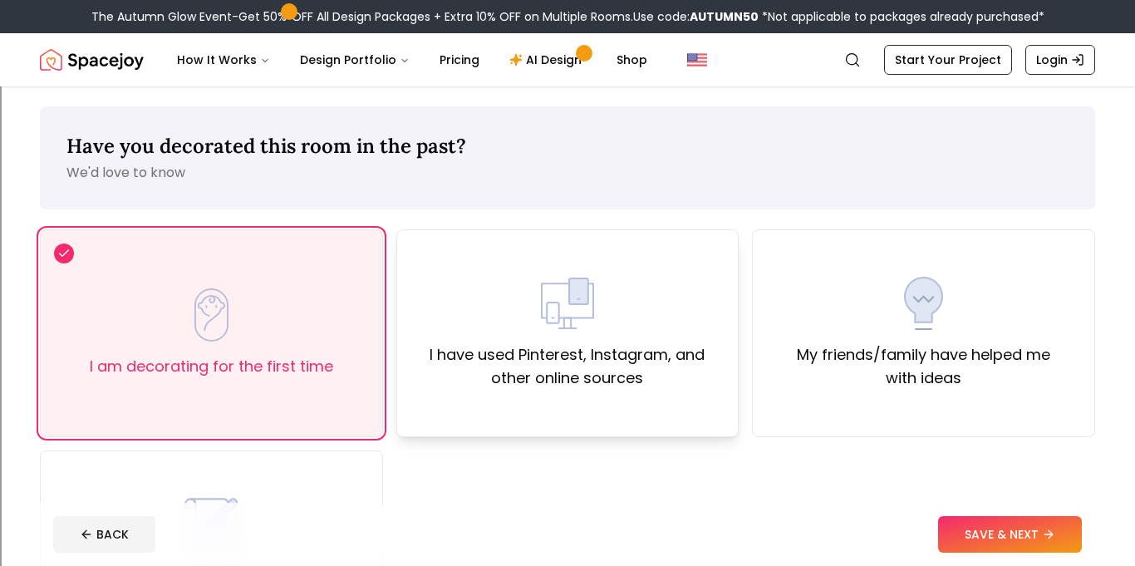
click at [555, 388] on label "I have used Pinterest, Instagram, and other online sources" at bounding box center [567, 366] width 315 height 47
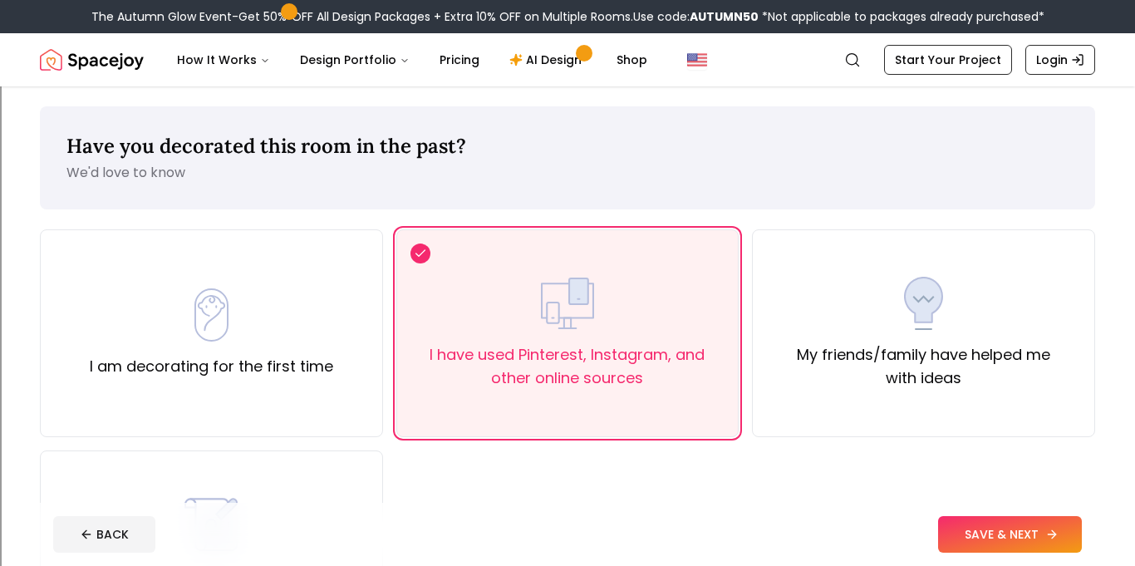
click at [1005, 542] on button "SAVE & NEXT" at bounding box center [1010, 534] width 144 height 37
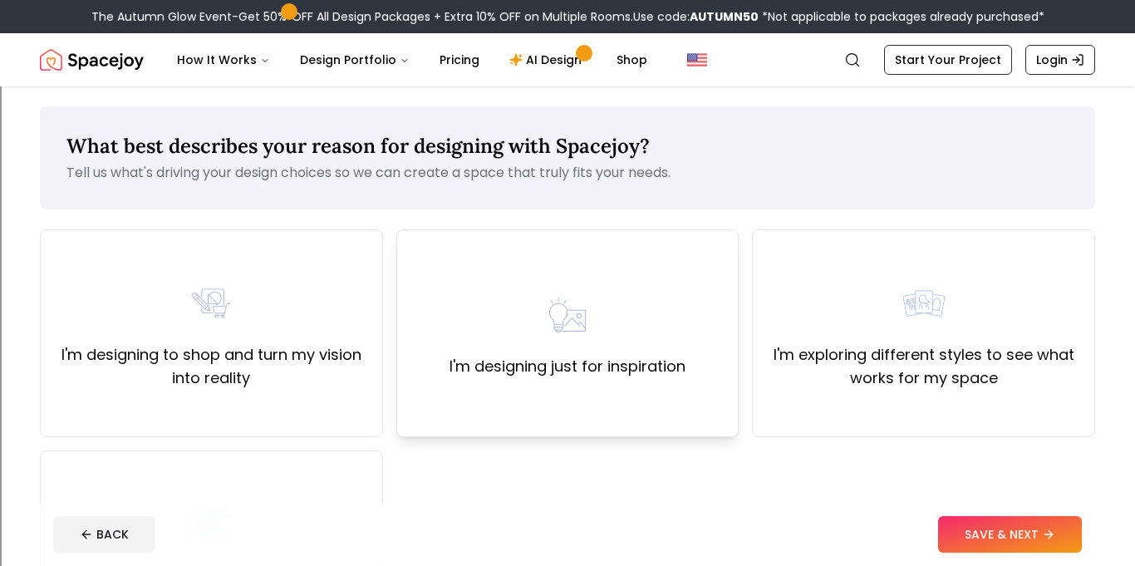
click at [568, 424] on div "I'm designing just for inspiration" at bounding box center [567, 333] width 343 height 208
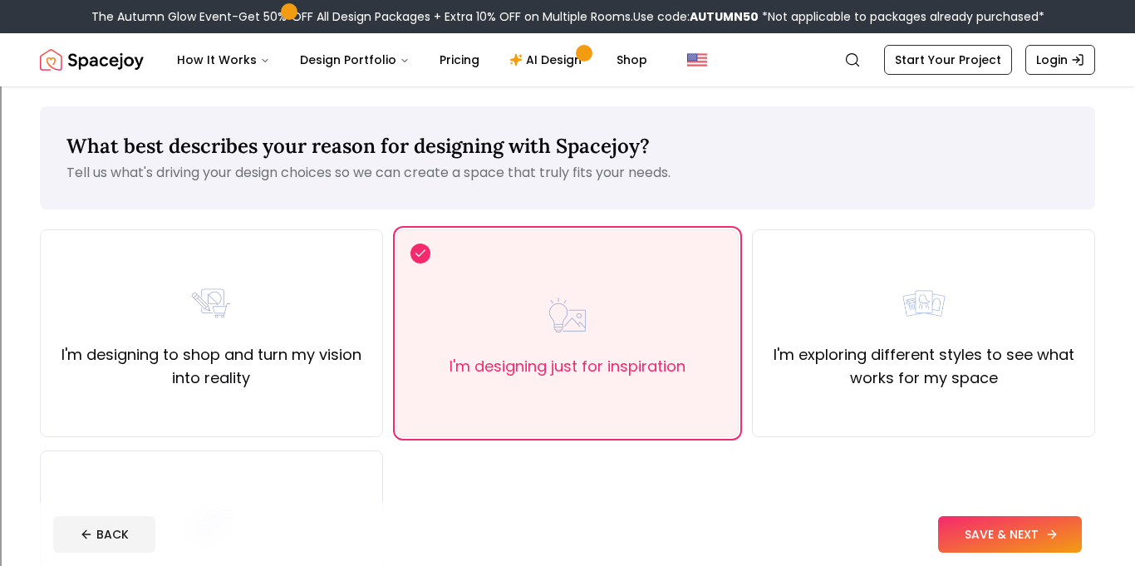
click at [994, 538] on button "SAVE & NEXT" at bounding box center [1010, 534] width 144 height 37
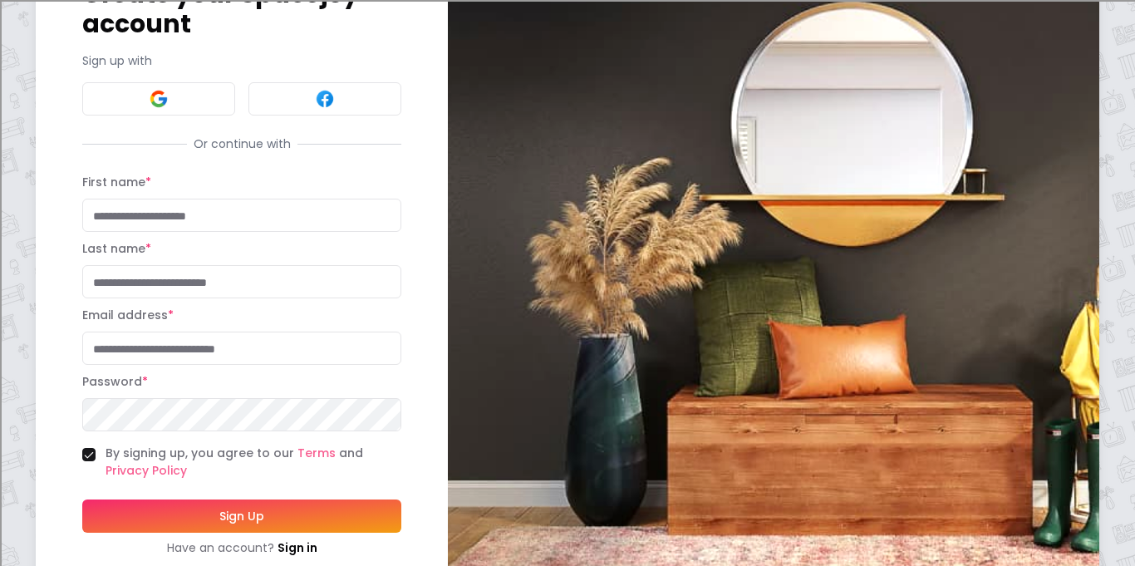
scroll to position [166, 0]
